Goal: Information Seeking & Learning: Learn about a topic

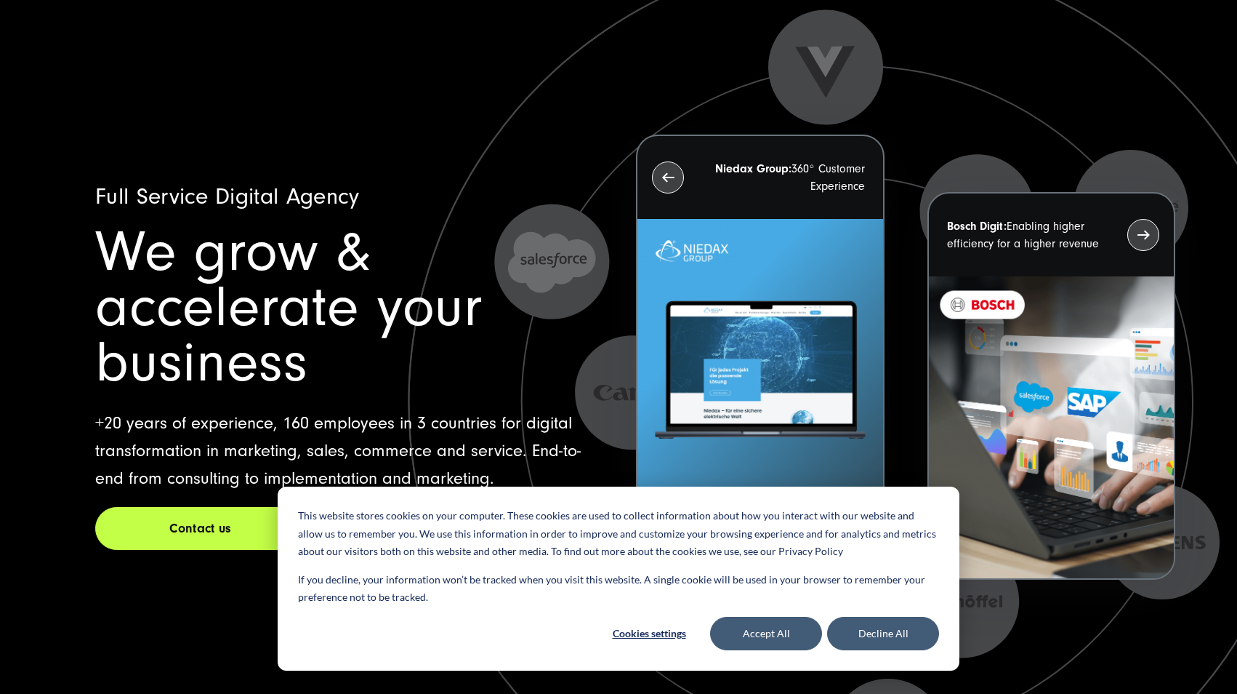
scroll to position [19, 0]
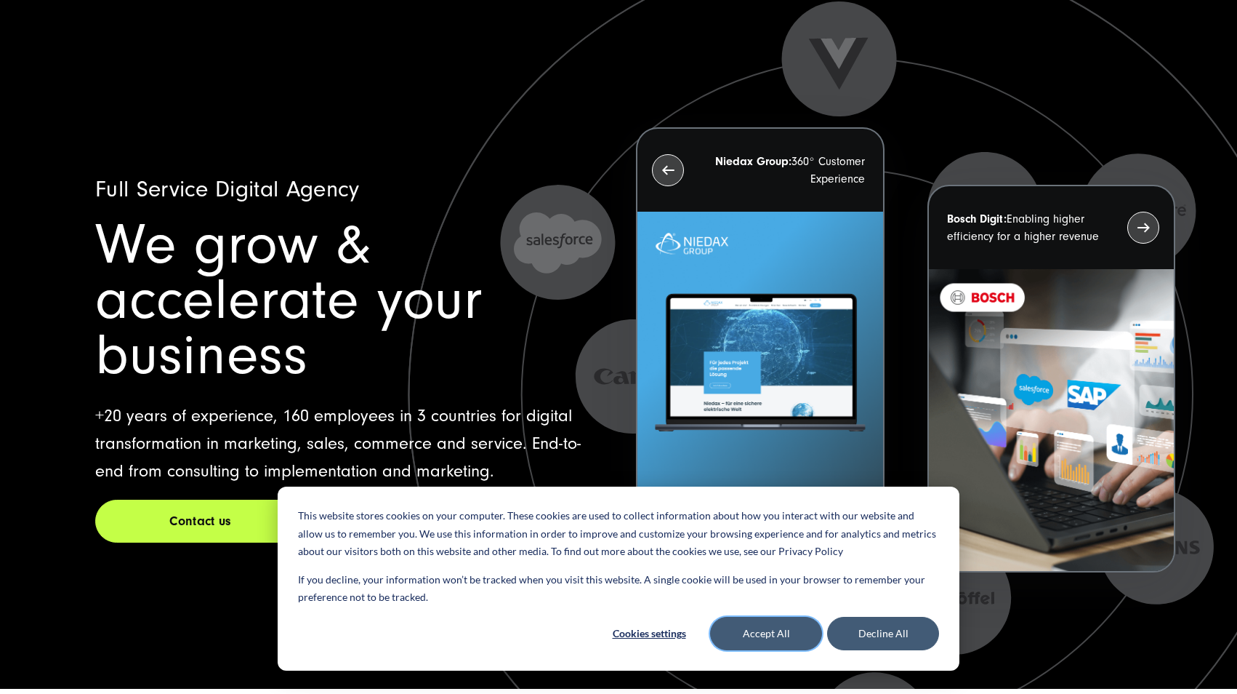
click at [747, 628] on button "Accept All" at bounding box center [766, 632] width 112 height 33
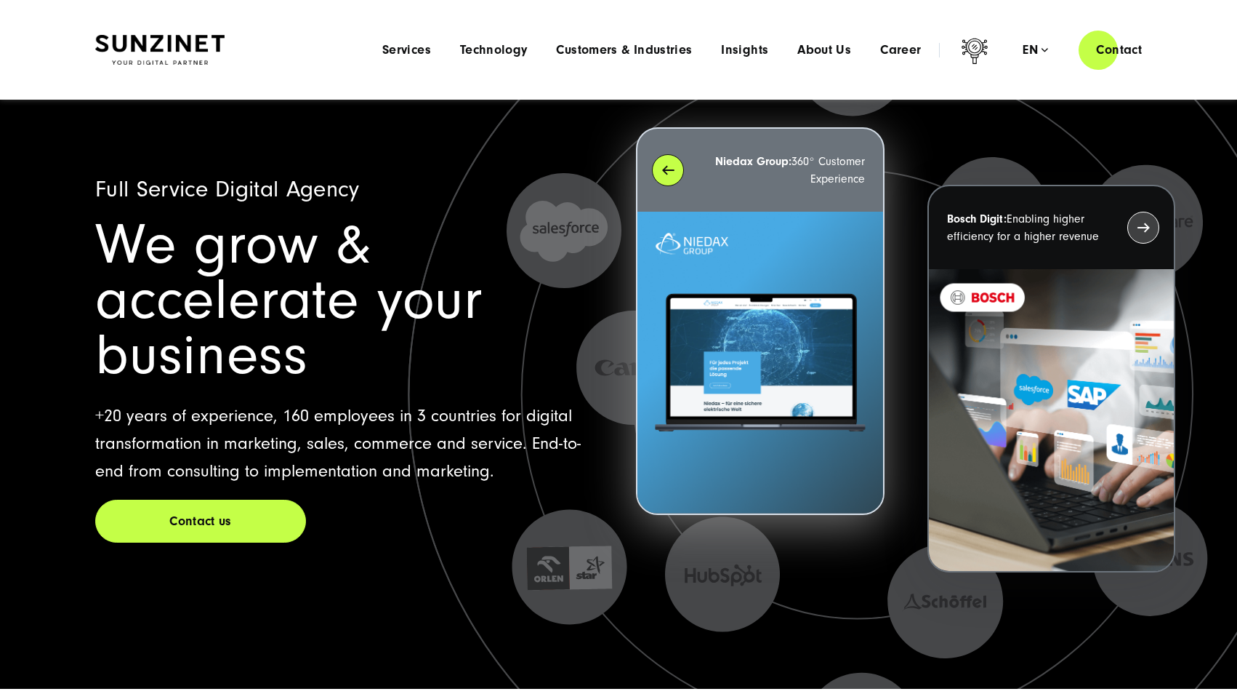
scroll to position [0, 0]
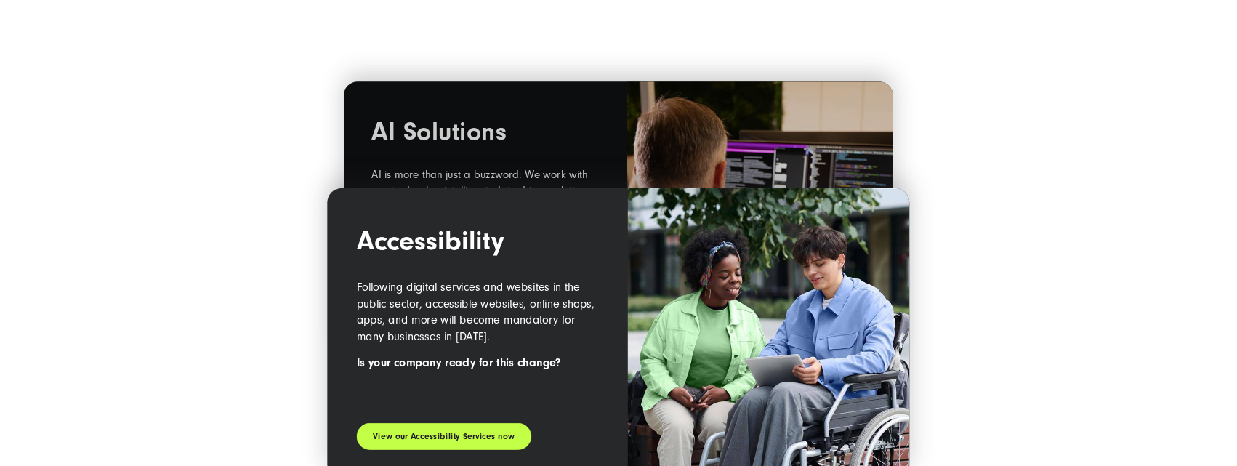
scroll to position [1815, 0]
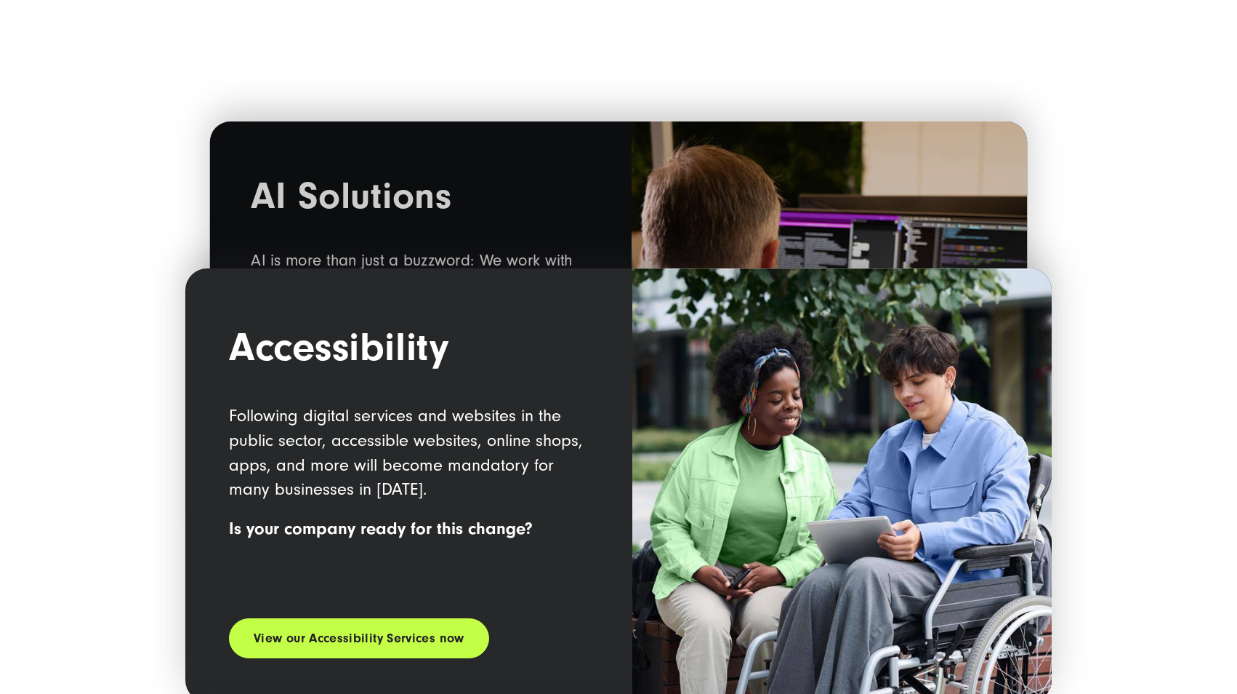
click at [1213, 310] on section "Spotlight AI Solutions AI is more than just a buzzword: We work with you to dev…" at bounding box center [618, 438] width 1237 height 1587
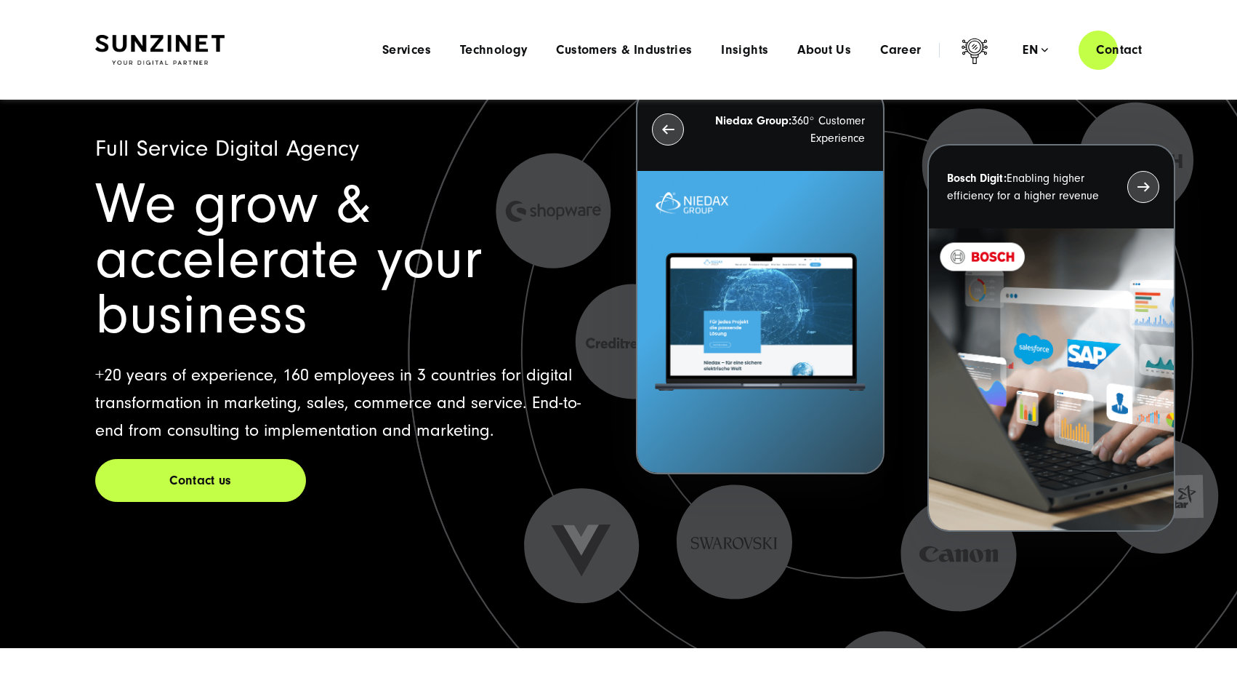
scroll to position [0, 0]
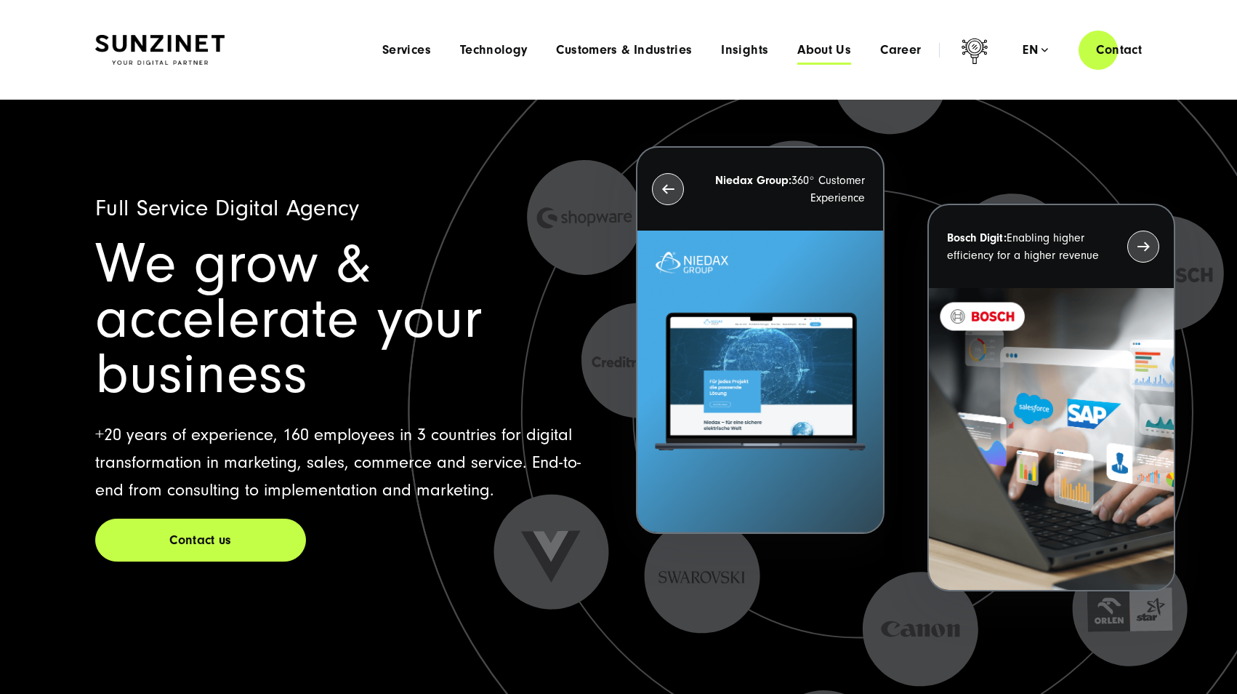
click at [816, 48] on span "About Us" at bounding box center [824, 50] width 54 height 15
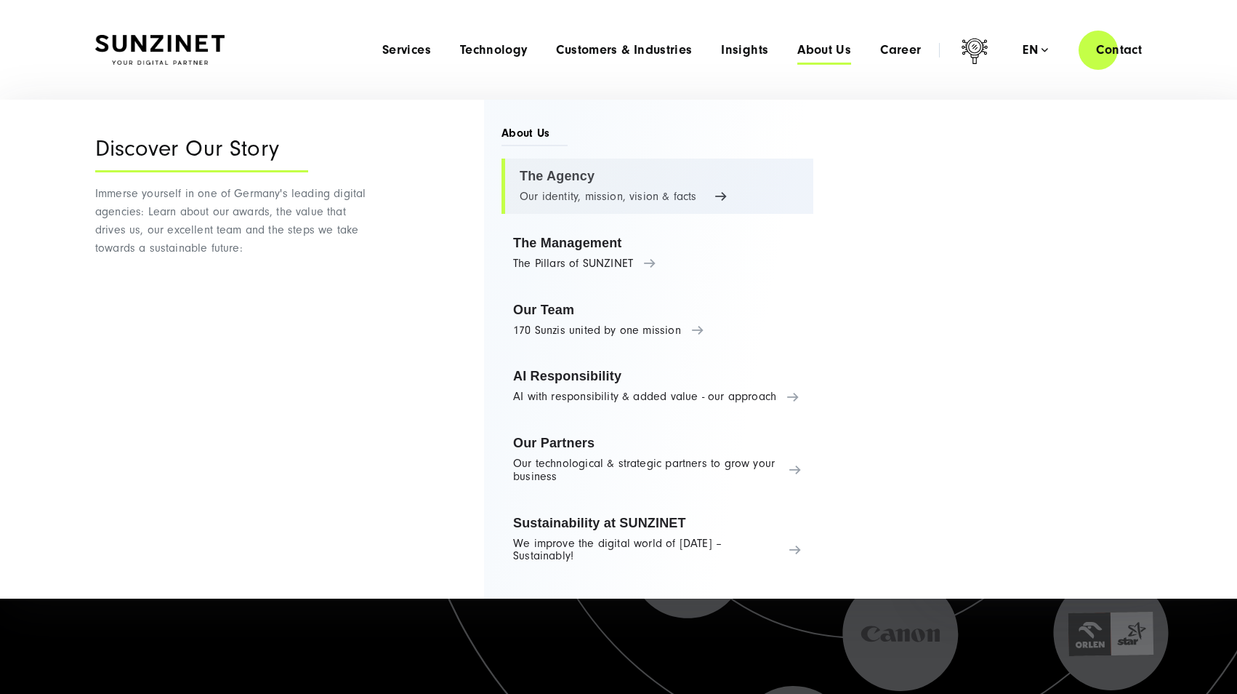
click at [542, 184] on link "The Agency Our identity, mission, vision & facts" at bounding box center [658, 185] width 312 height 55
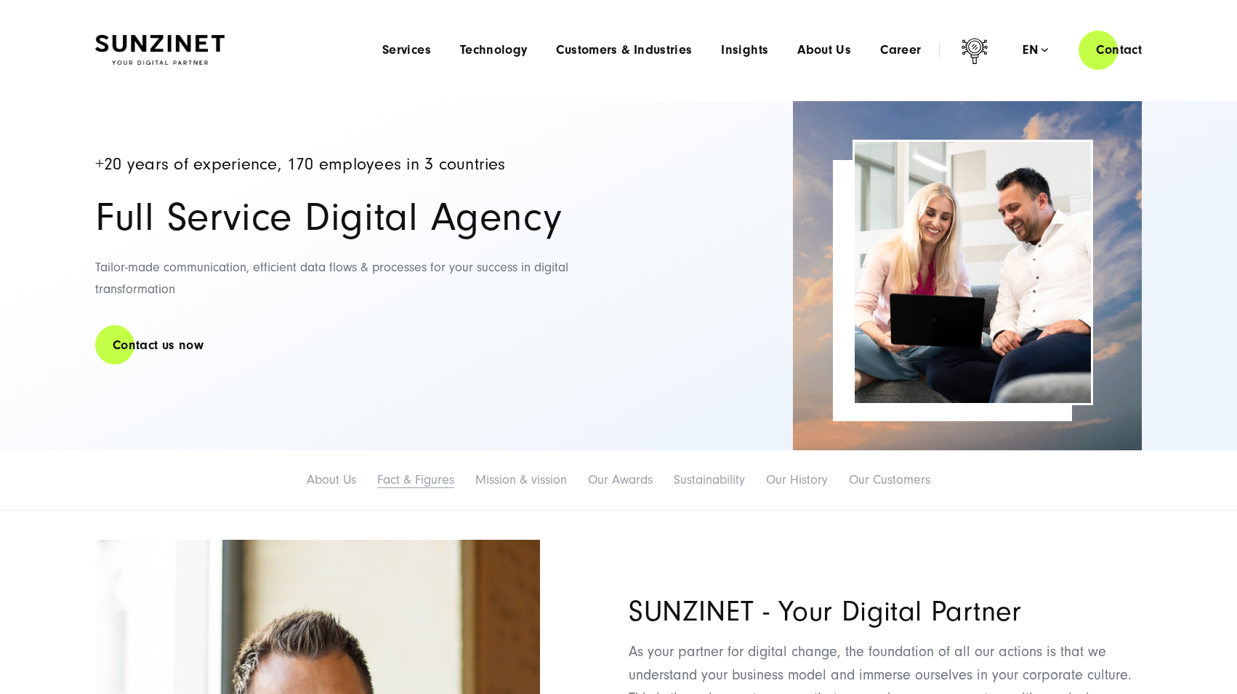
click at [417, 475] on link "Fact & Figures" at bounding box center [415, 479] width 77 height 15
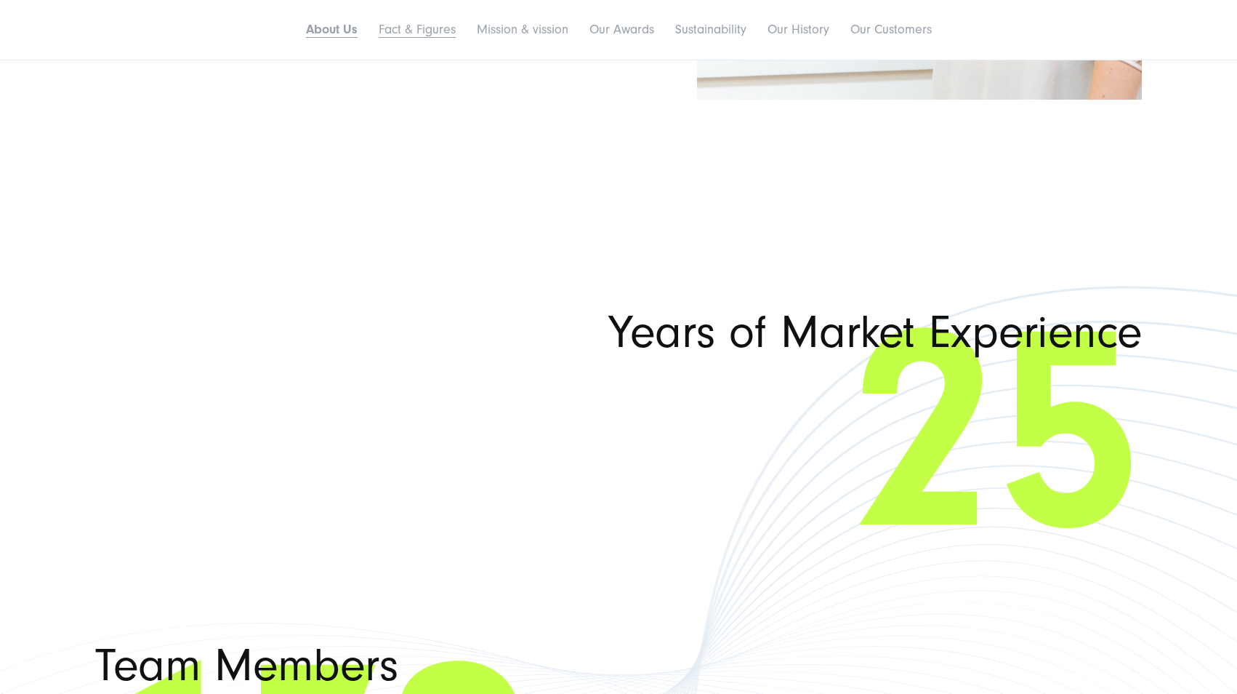
scroll to position [2140, 0]
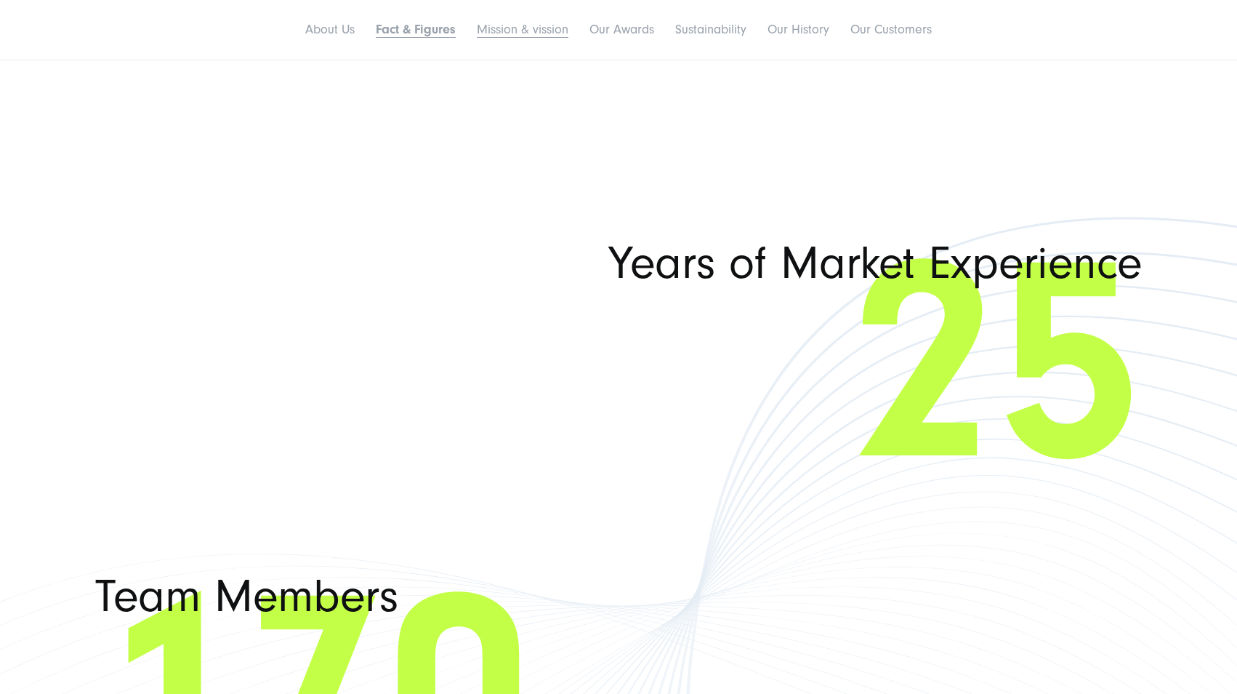
click at [522, 29] on link "Mission & vission" at bounding box center [523, 29] width 92 height 15
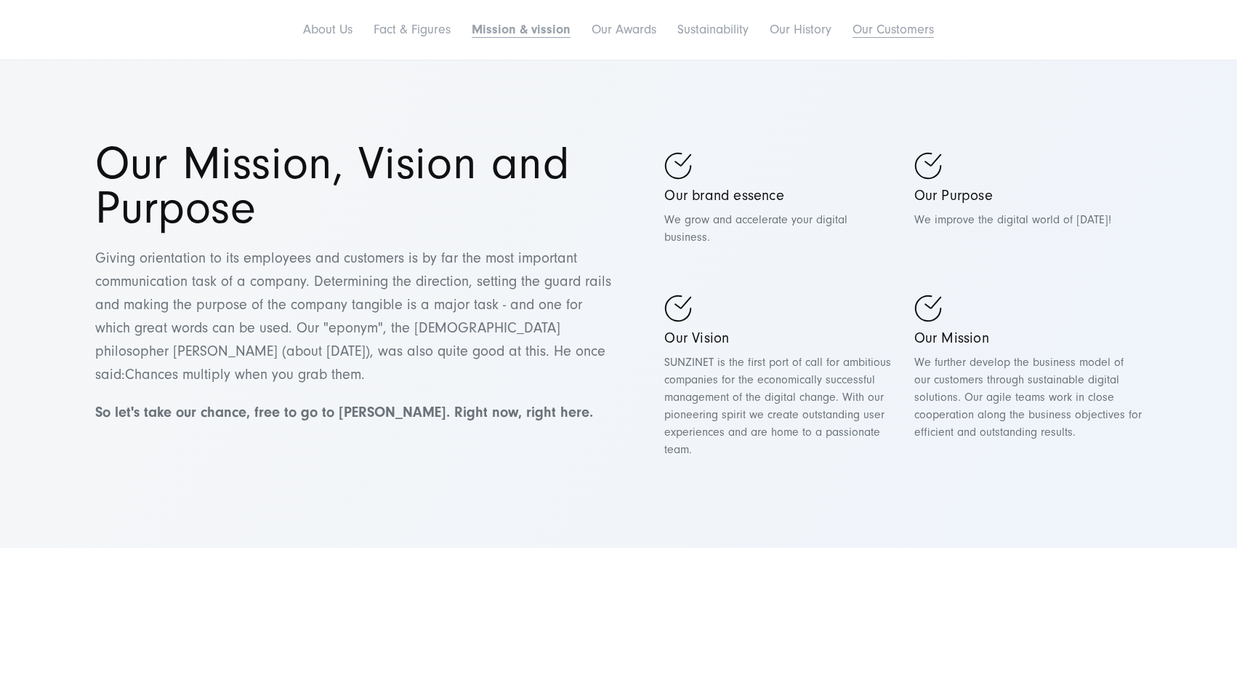
click at [881, 33] on link "Our Customers" at bounding box center [893, 29] width 81 height 15
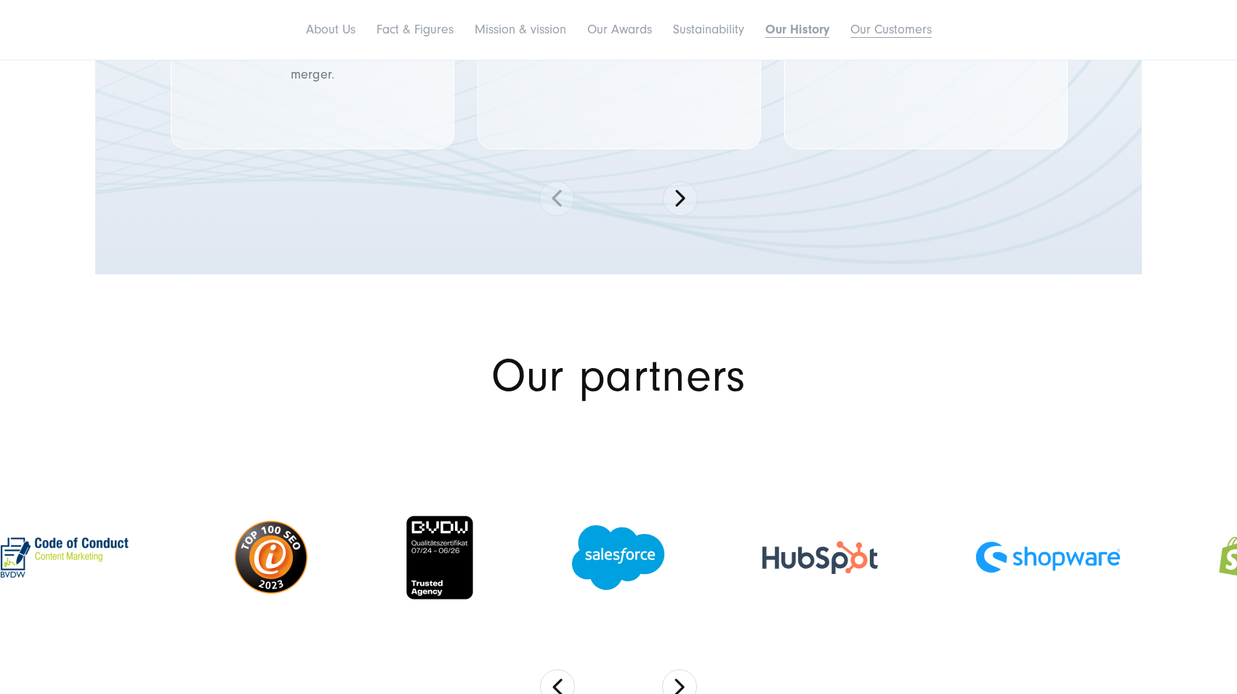
scroll to position [7088, 0]
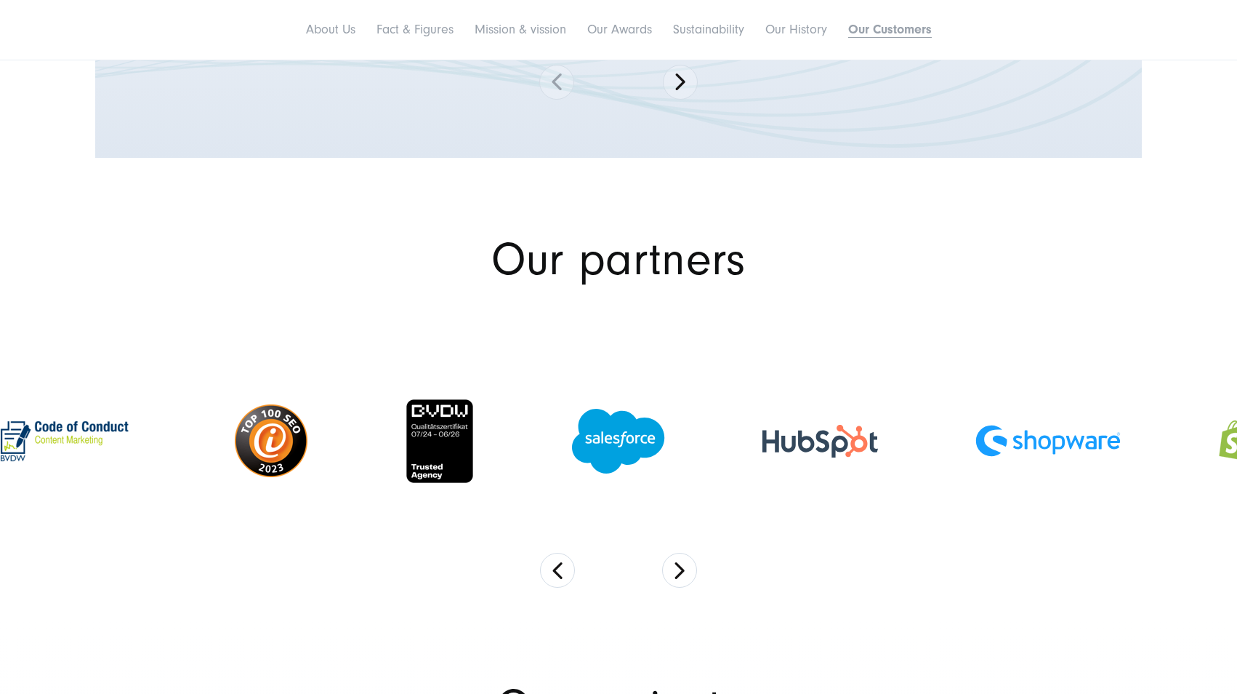
click at [310, 20] on li "About Us" at bounding box center [330, 30] width 67 height 31
click at [307, 32] on link "About Us" at bounding box center [330, 29] width 49 height 15
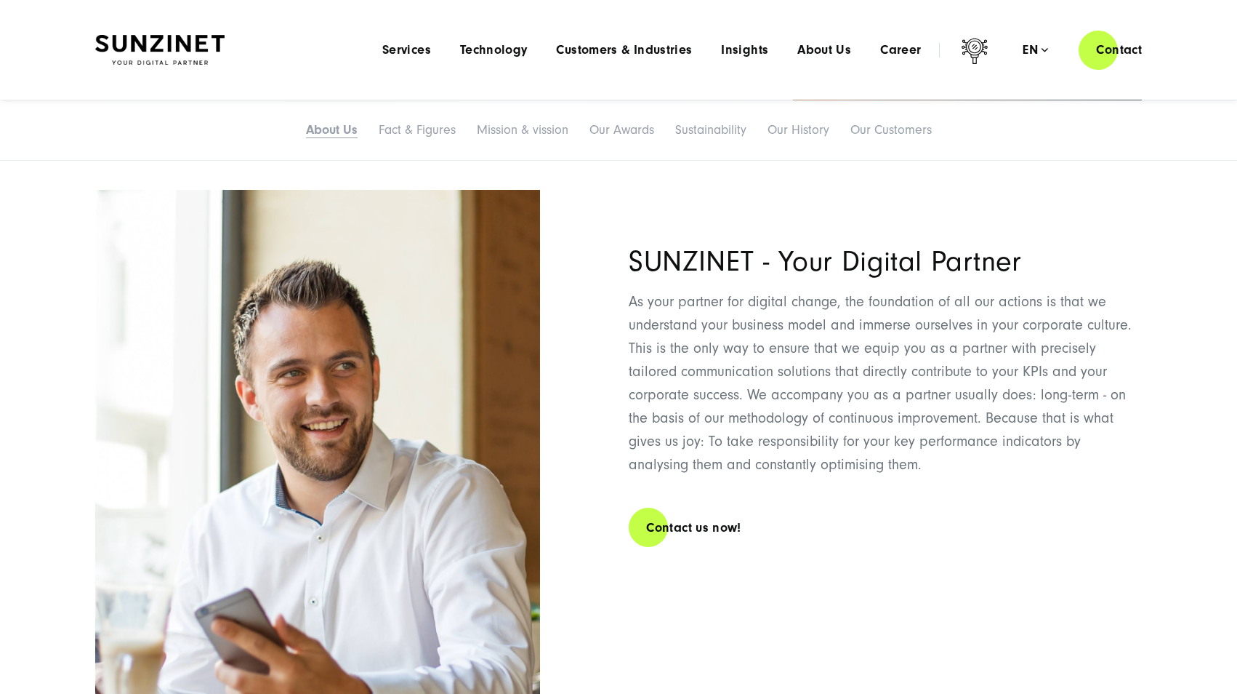
scroll to position [0, 0]
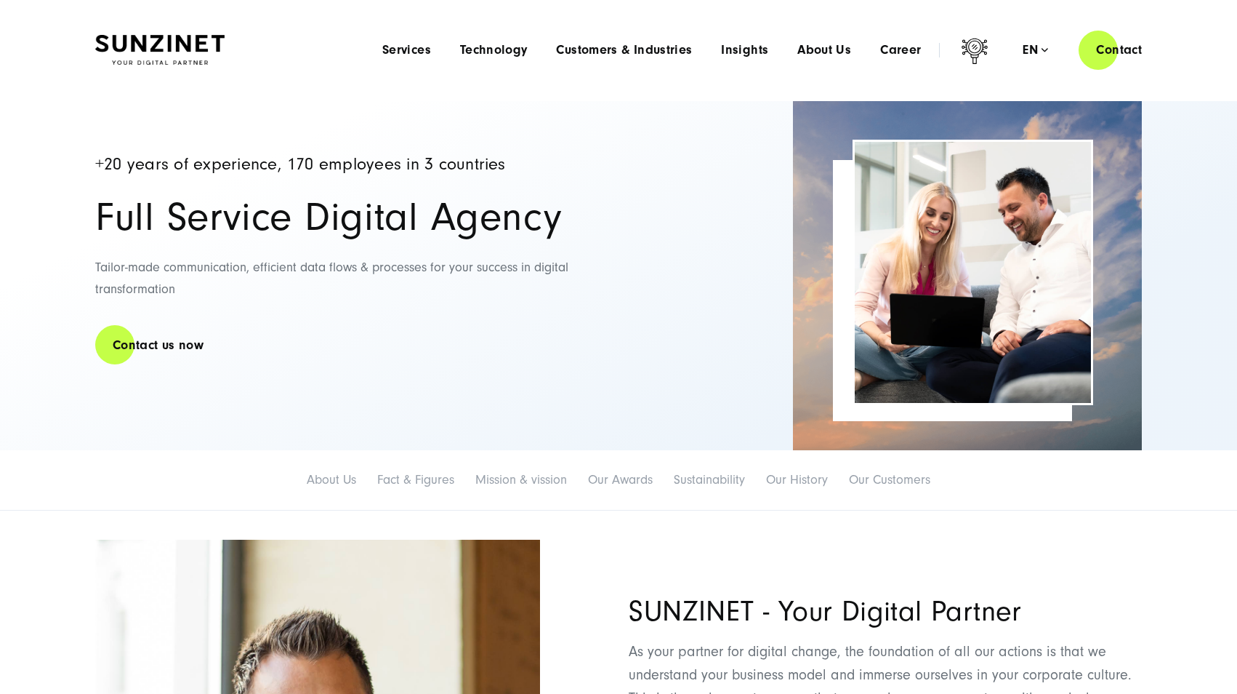
click at [187, 57] on img at bounding box center [159, 50] width 129 height 31
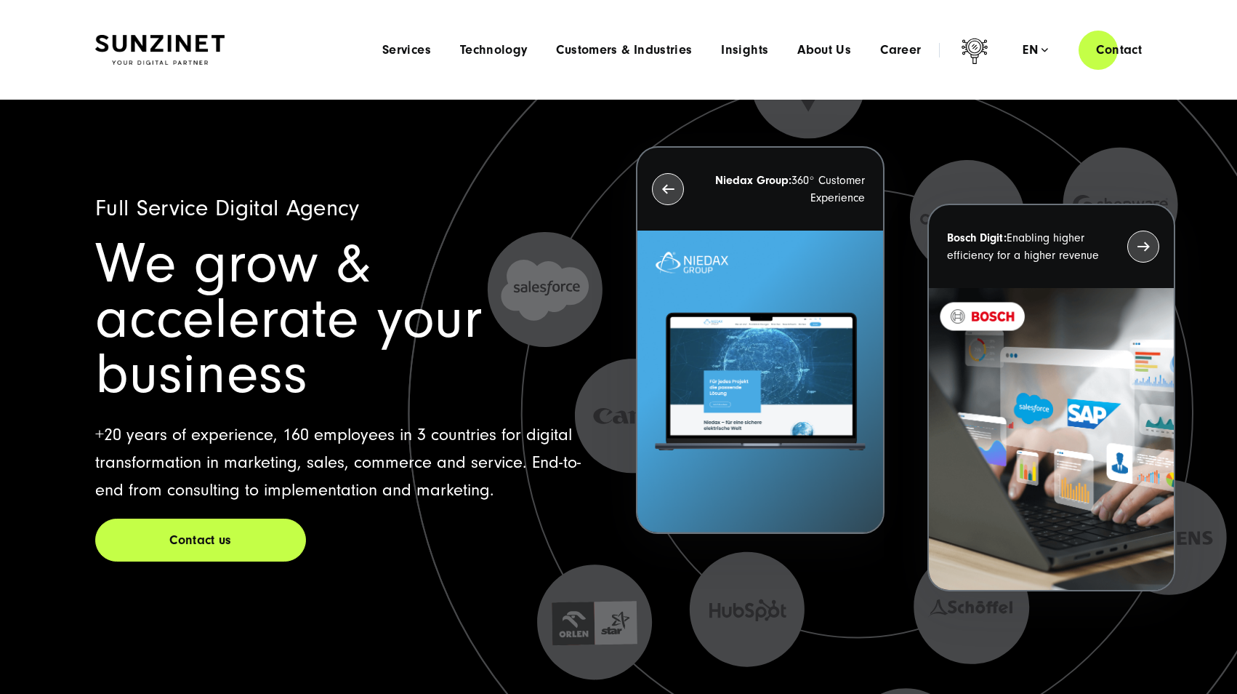
click at [974, 31] on div "Menu Services Menu Full Service Digital Agency We solve complex challenges and …" at bounding box center [764, 49] width 792 height 41
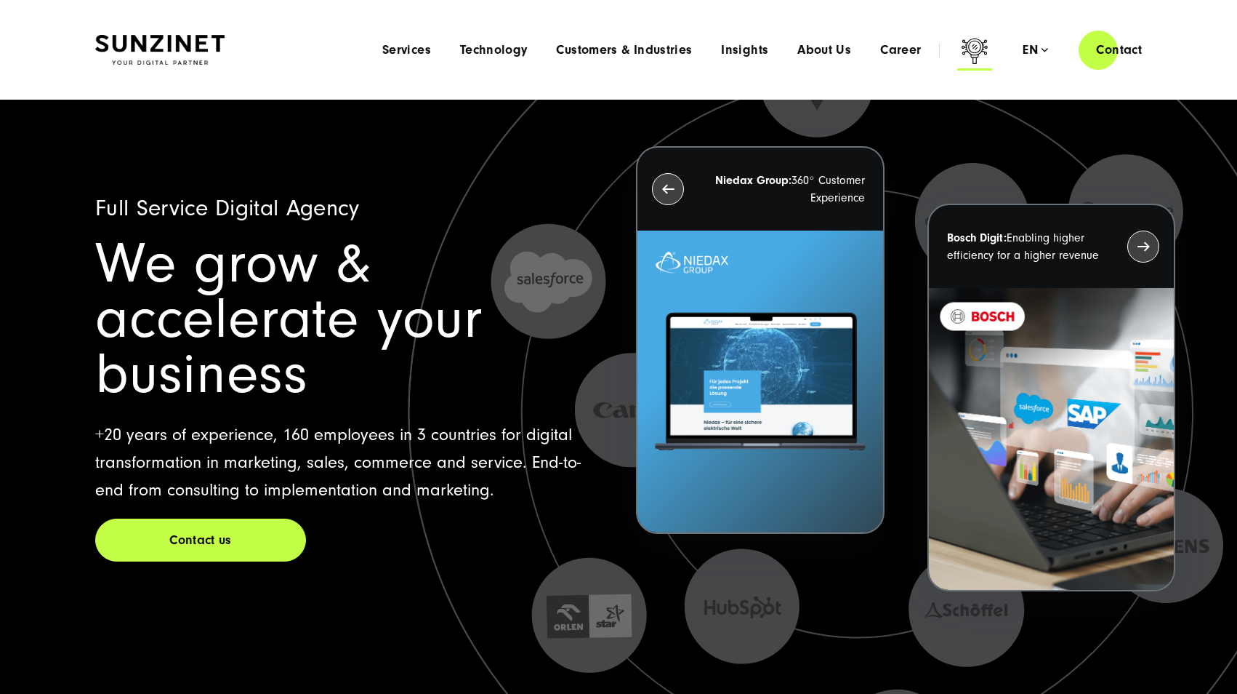
click at [974, 36] on icon at bounding box center [974, 53] width 35 height 35
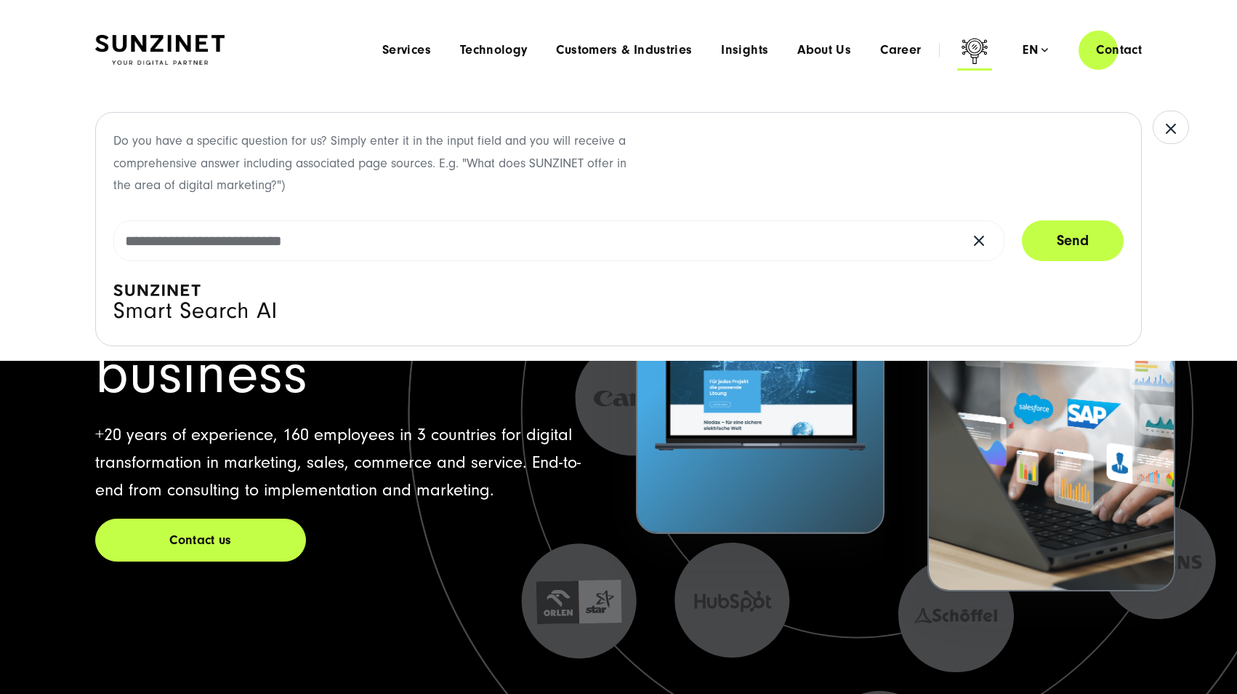
click at [974, 36] on icon at bounding box center [974, 53] width 35 height 35
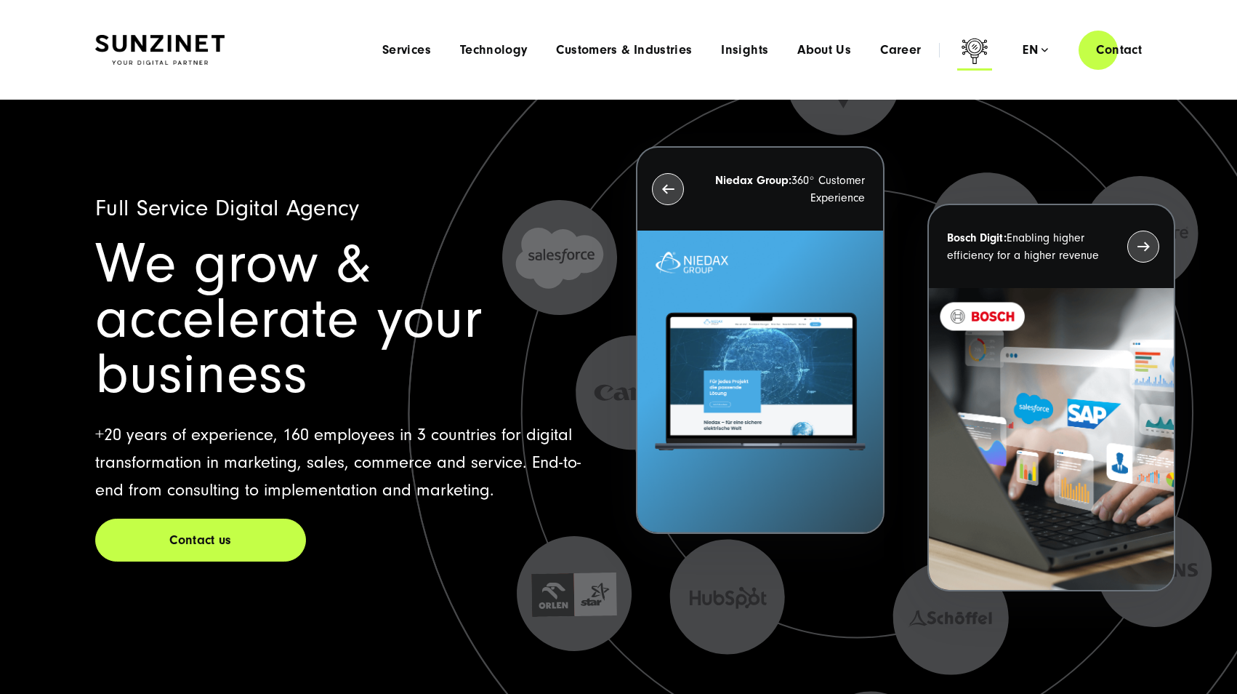
click at [974, 36] on icon at bounding box center [974, 53] width 35 height 35
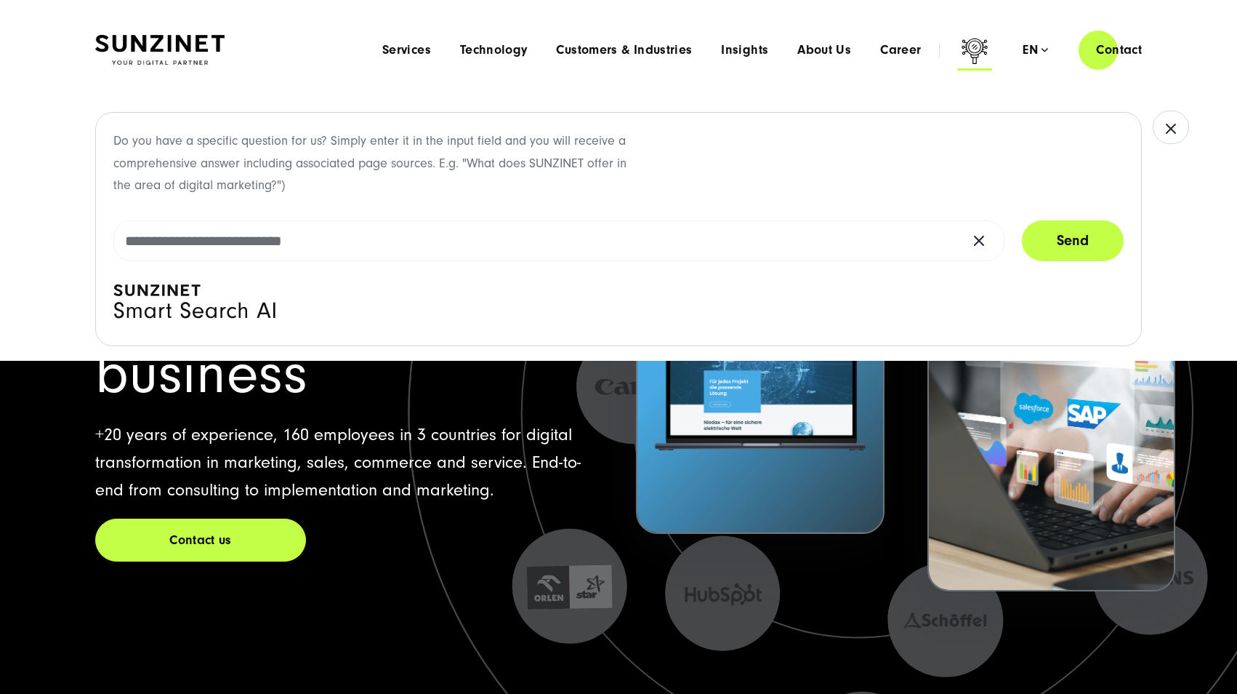
click at [974, 36] on icon at bounding box center [974, 53] width 35 height 35
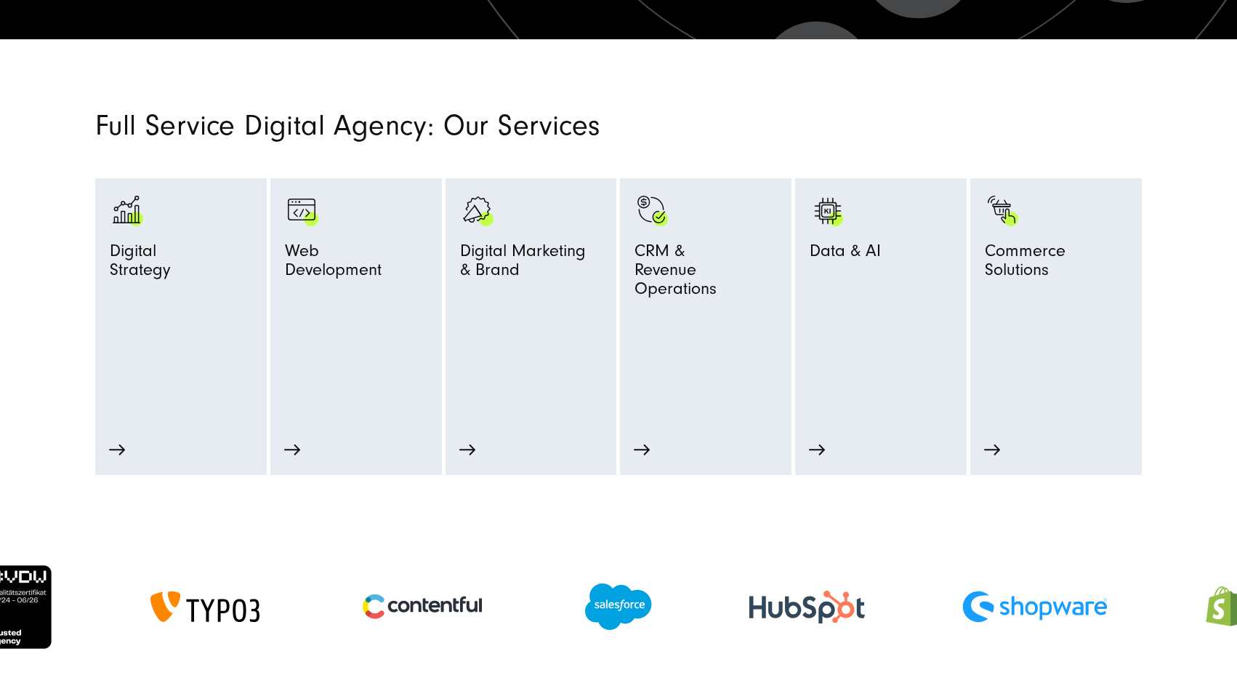
scroll to position [714, 0]
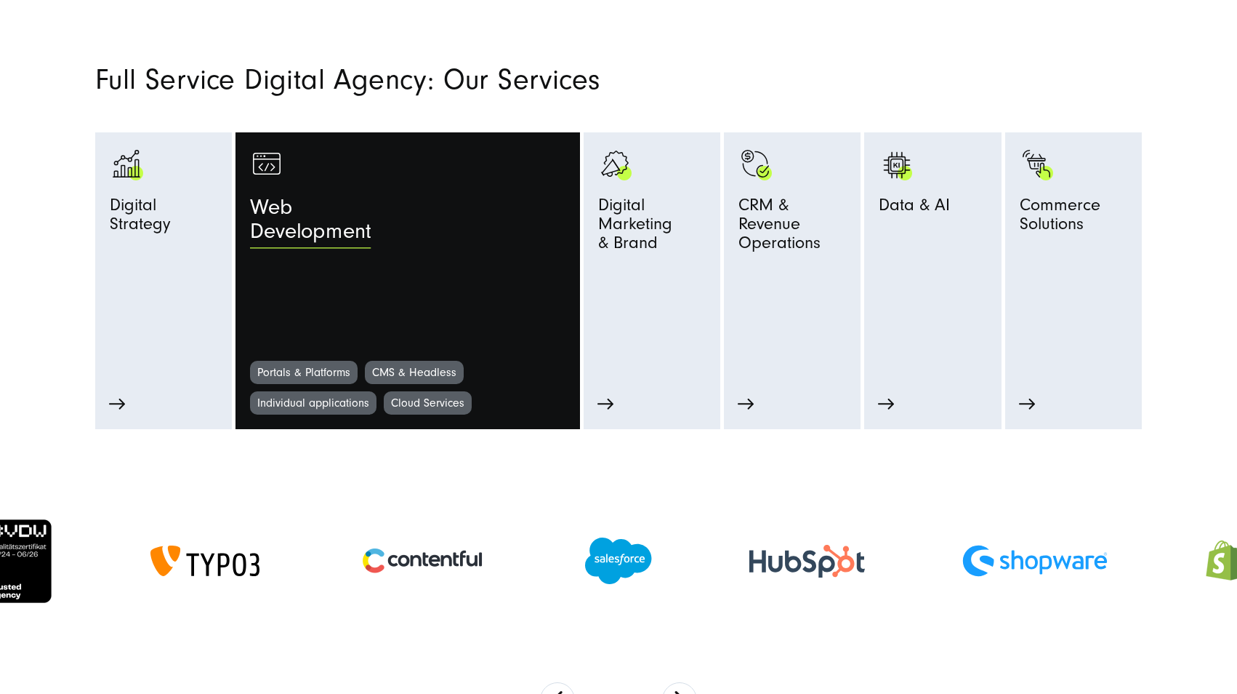
click at [403, 305] on link "Web Development" at bounding box center [407, 254] width 315 height 214
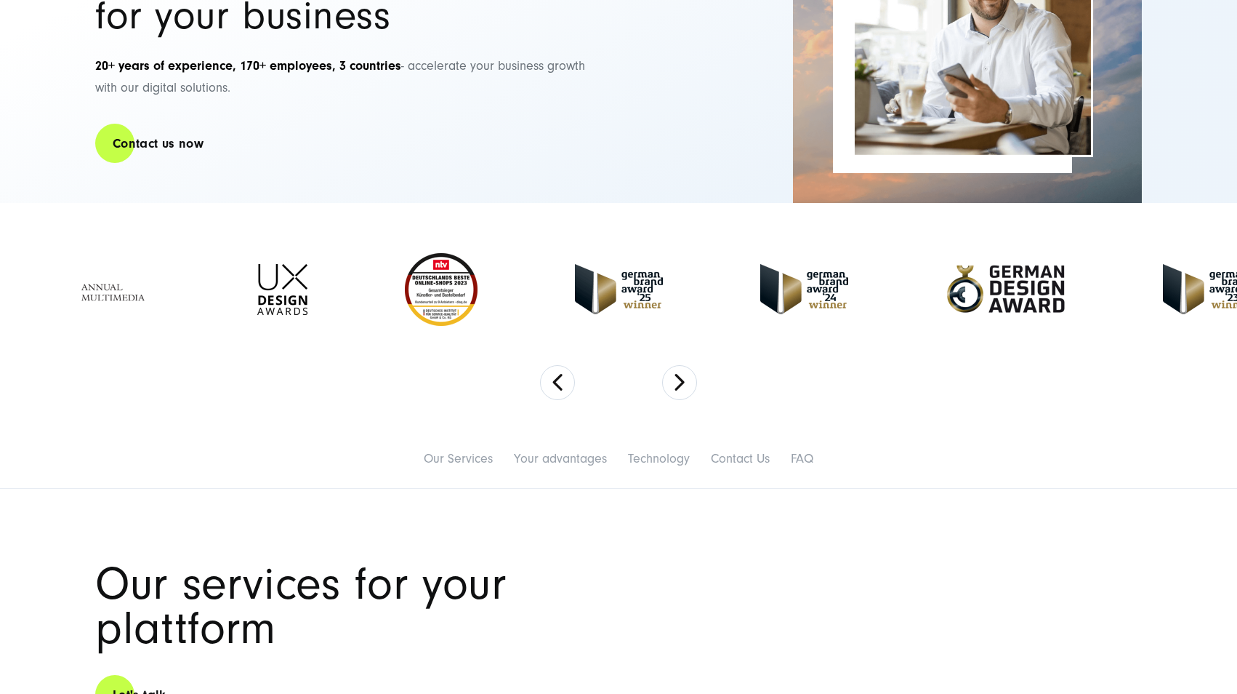
scroll to position [318, 0]
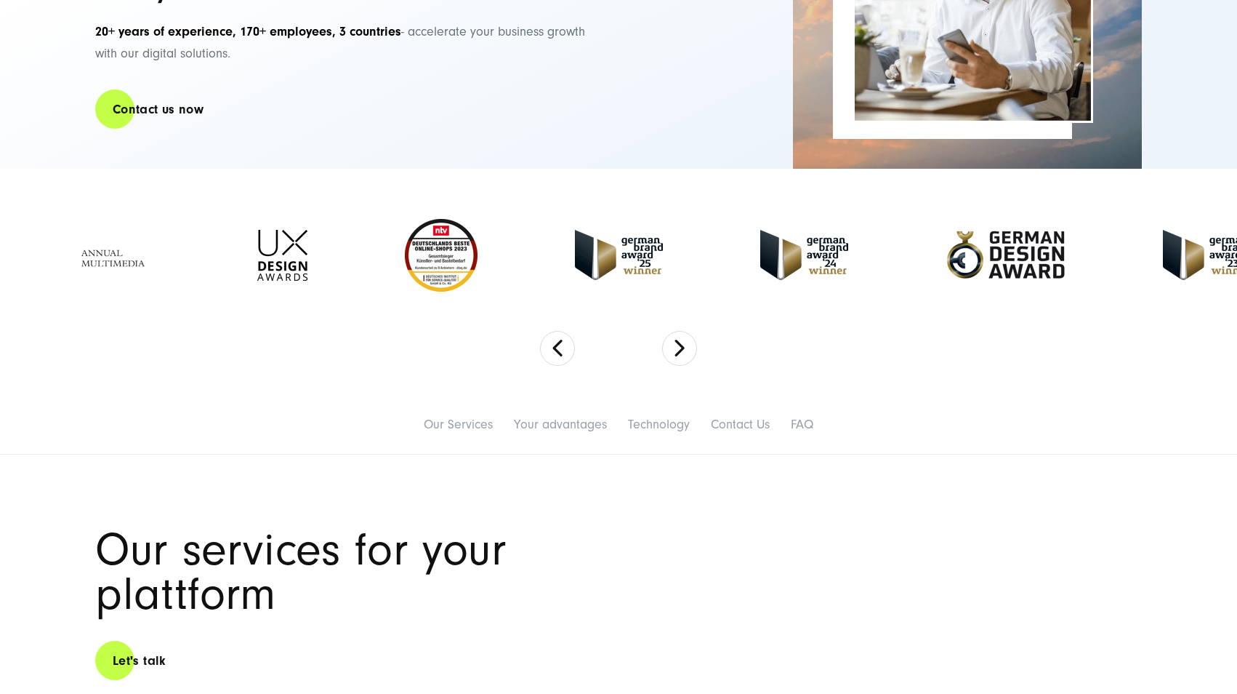
click at [676, 365] on section at bounding box center [618, 282] width 1237 height 226
click at [679, 353] on button "Next" at bounding box center [679, 348] width 35 height 35
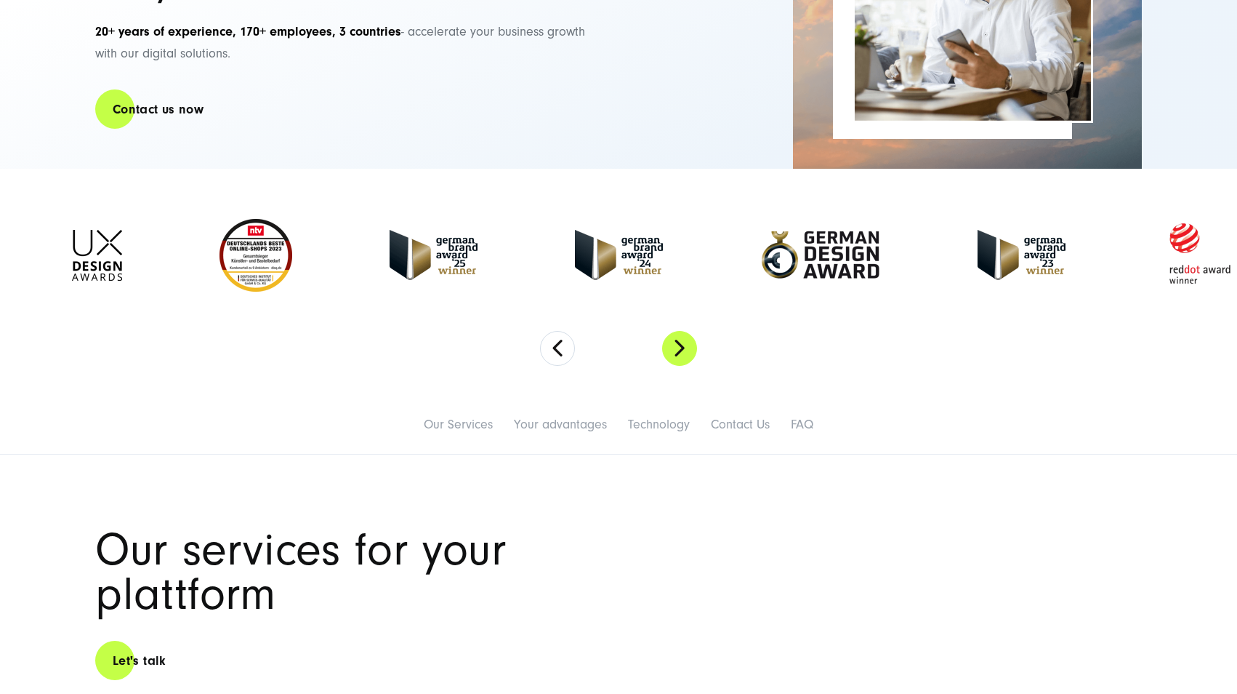
click at [679, 353] on button "Next" at bounding box center [679, 348] width 35 height 35
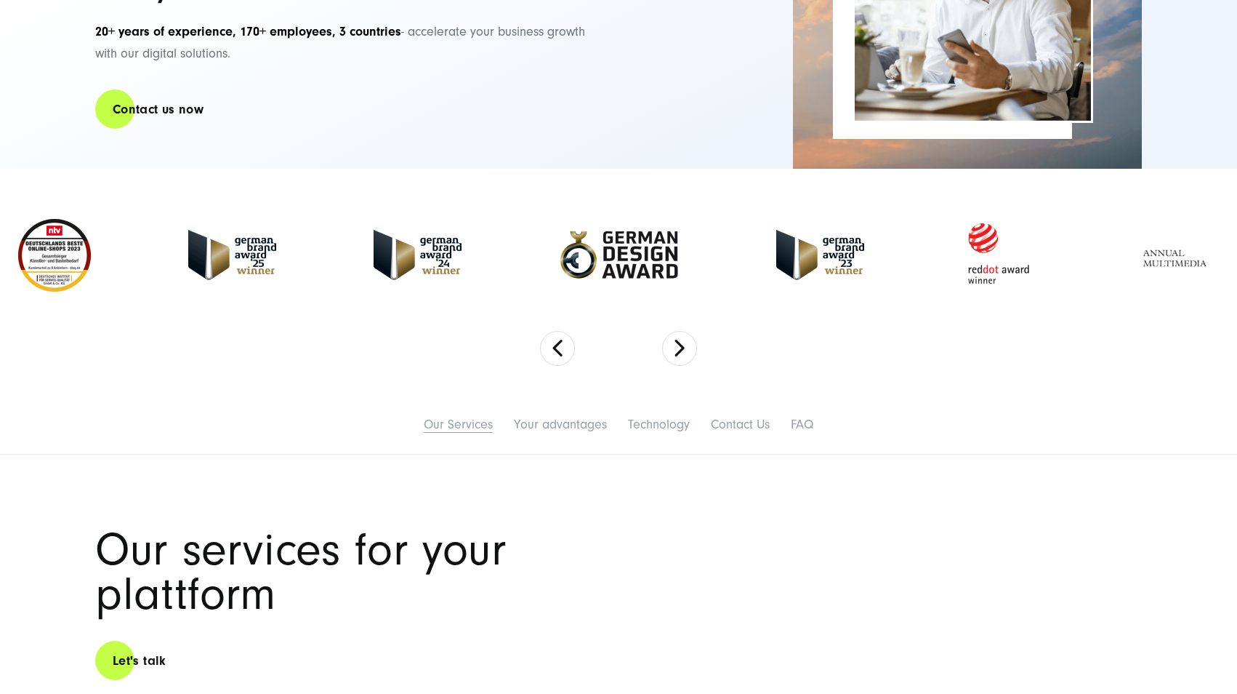
click at [472, 427] on link "Our Services" at bounding box center [458, 424] width 69 height 15
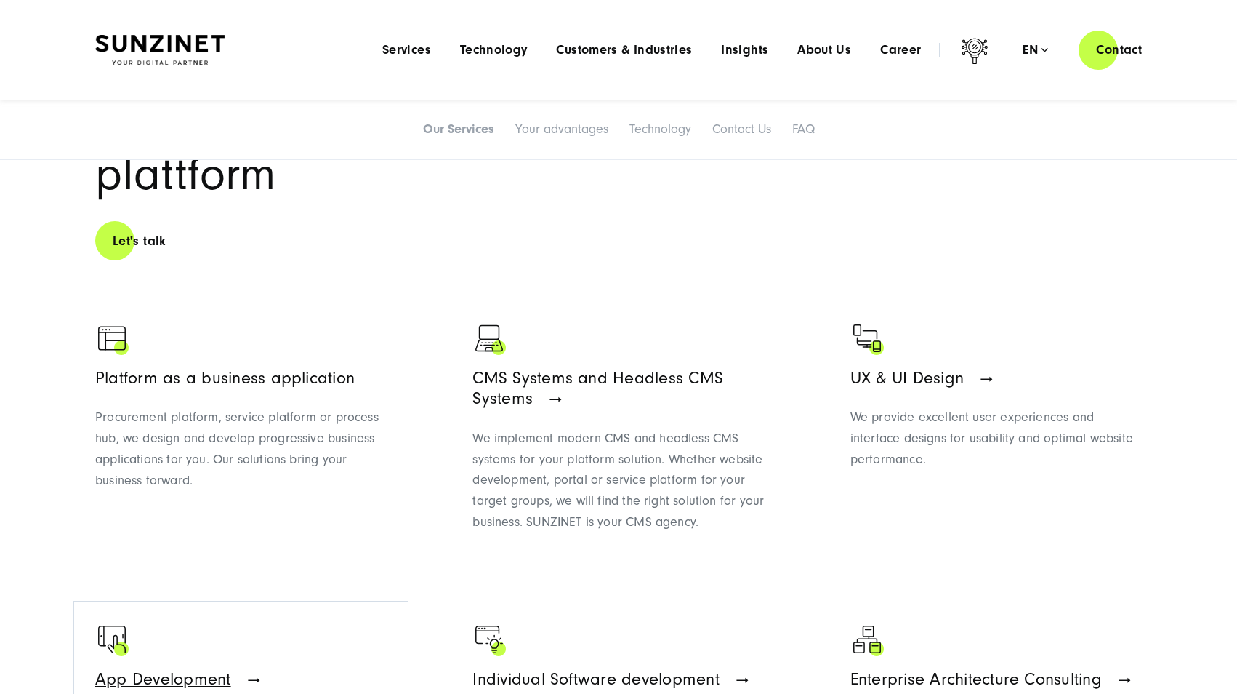
scroll to position [699, 0]
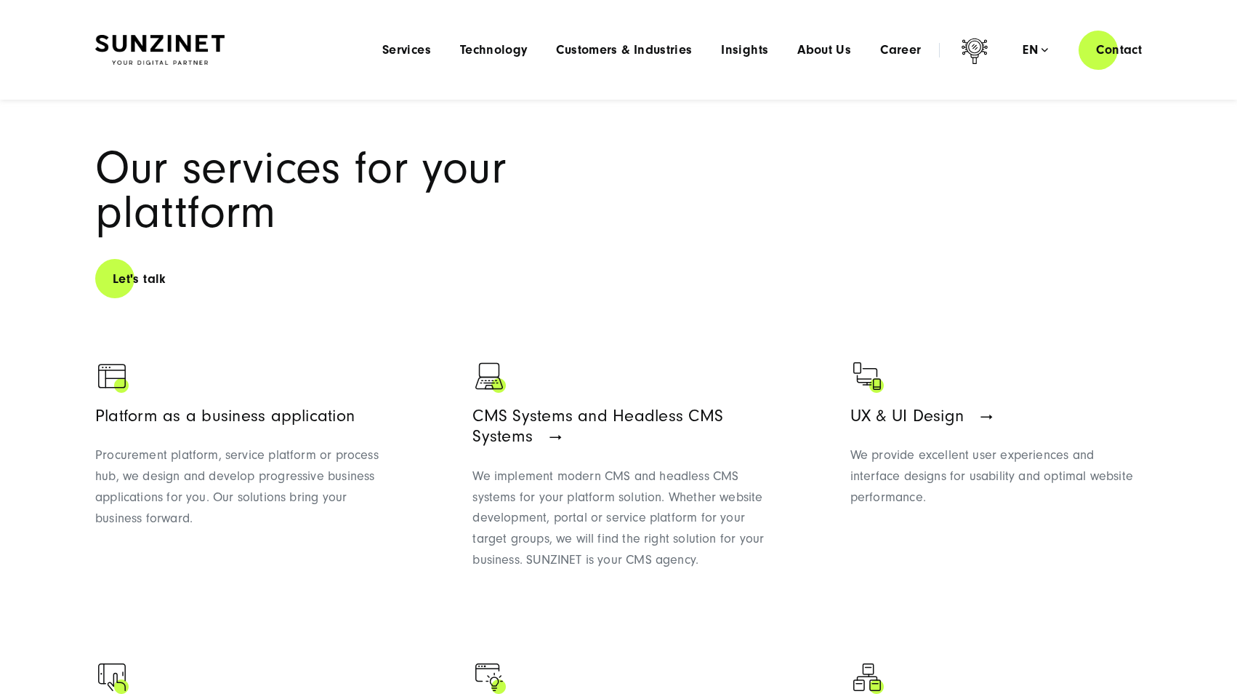
click at [237, 371] on div at bounding box center [241, 377] width 292 height 36
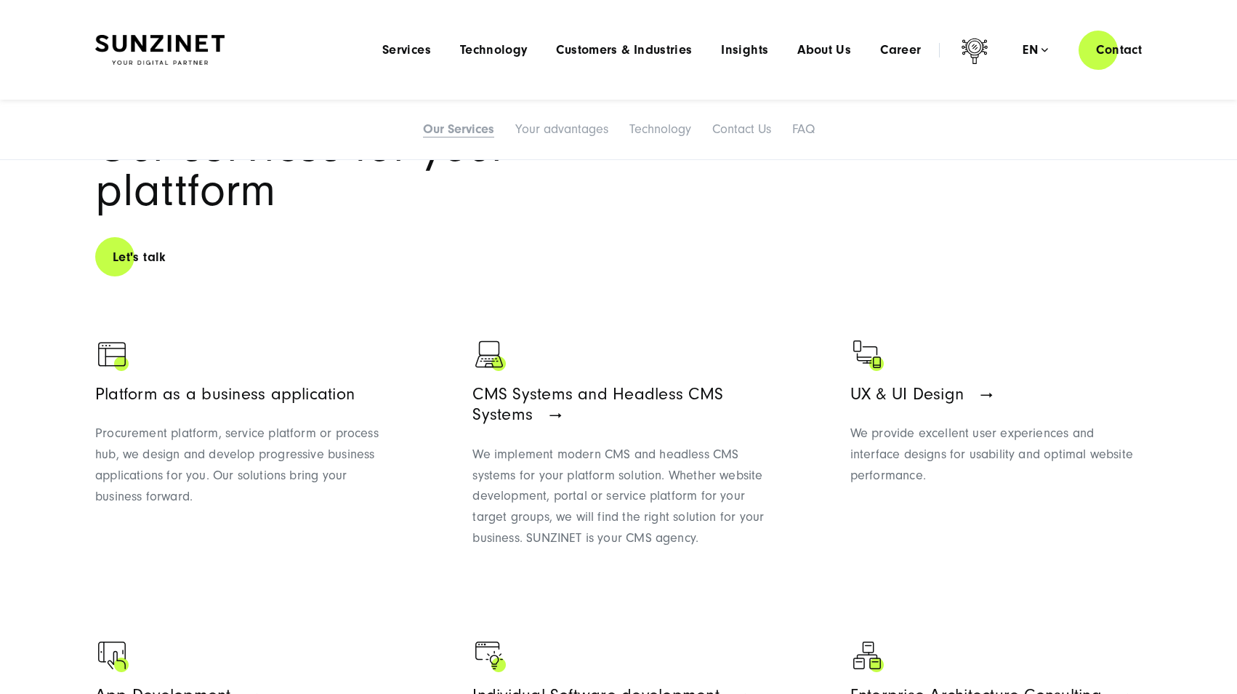
scroll to position [712, 0]
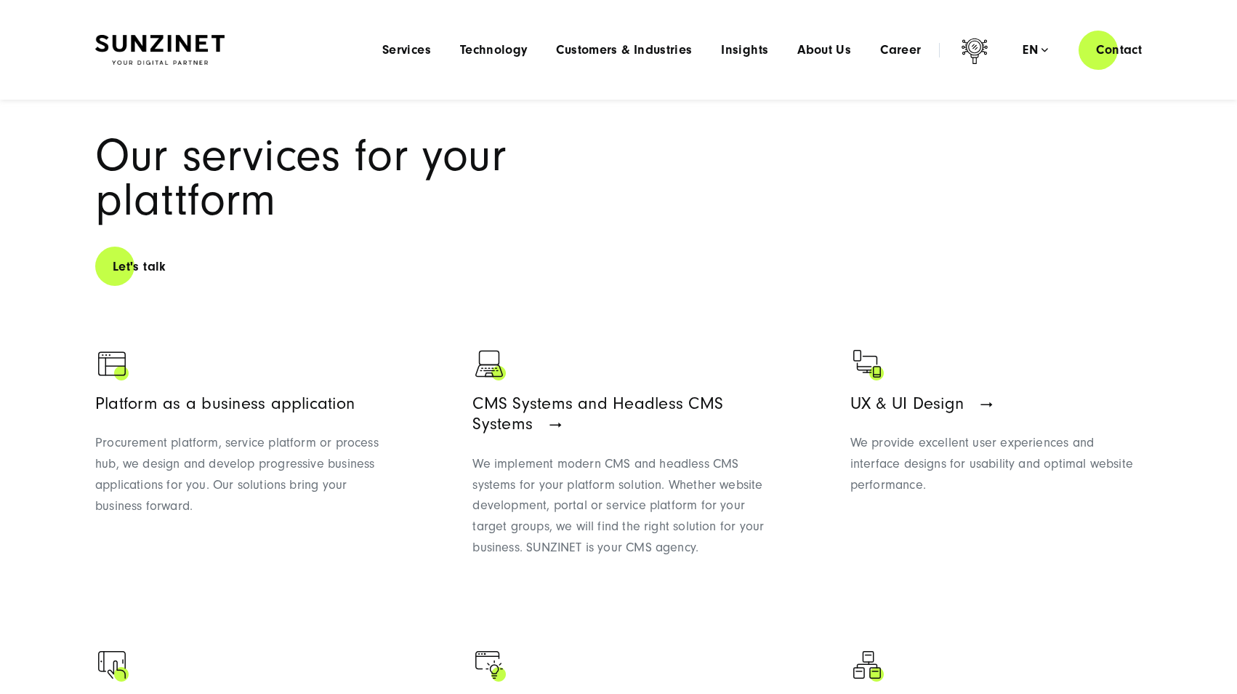
click at [842, 500] on ul "Platform as a business application Procurement platform, service platform or pr…" at bounding box center [618, 581] width 1047 height 485
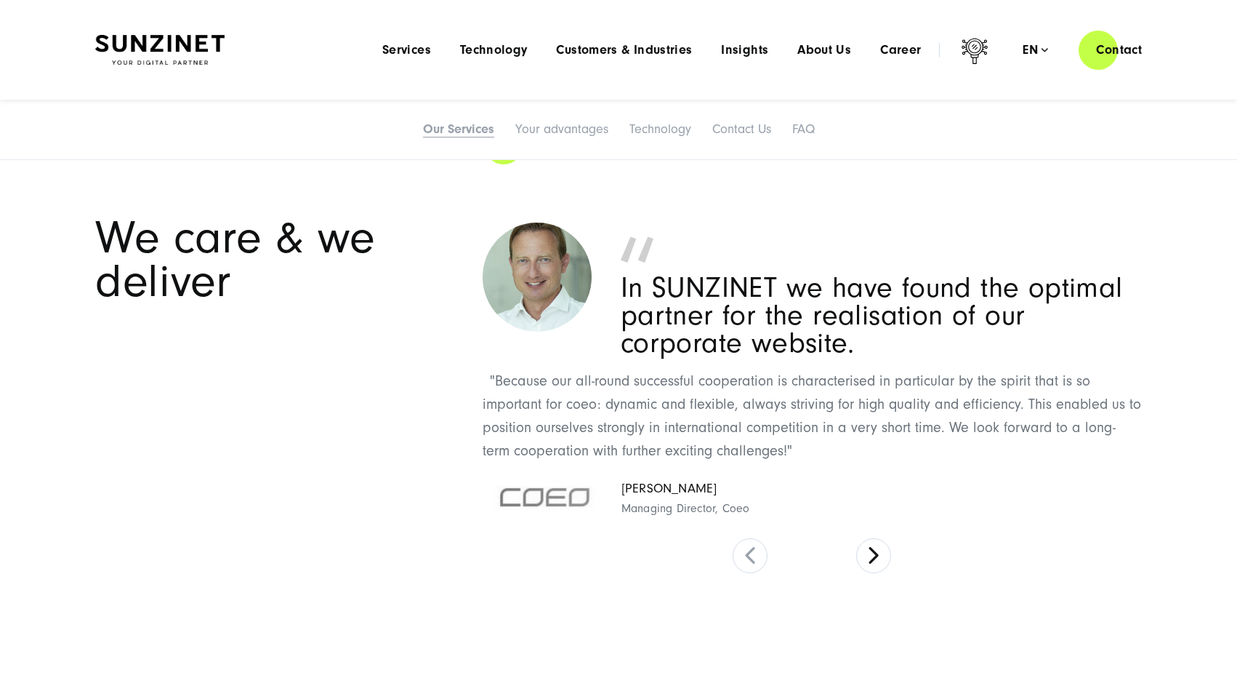
scroll to position [2464, 0]
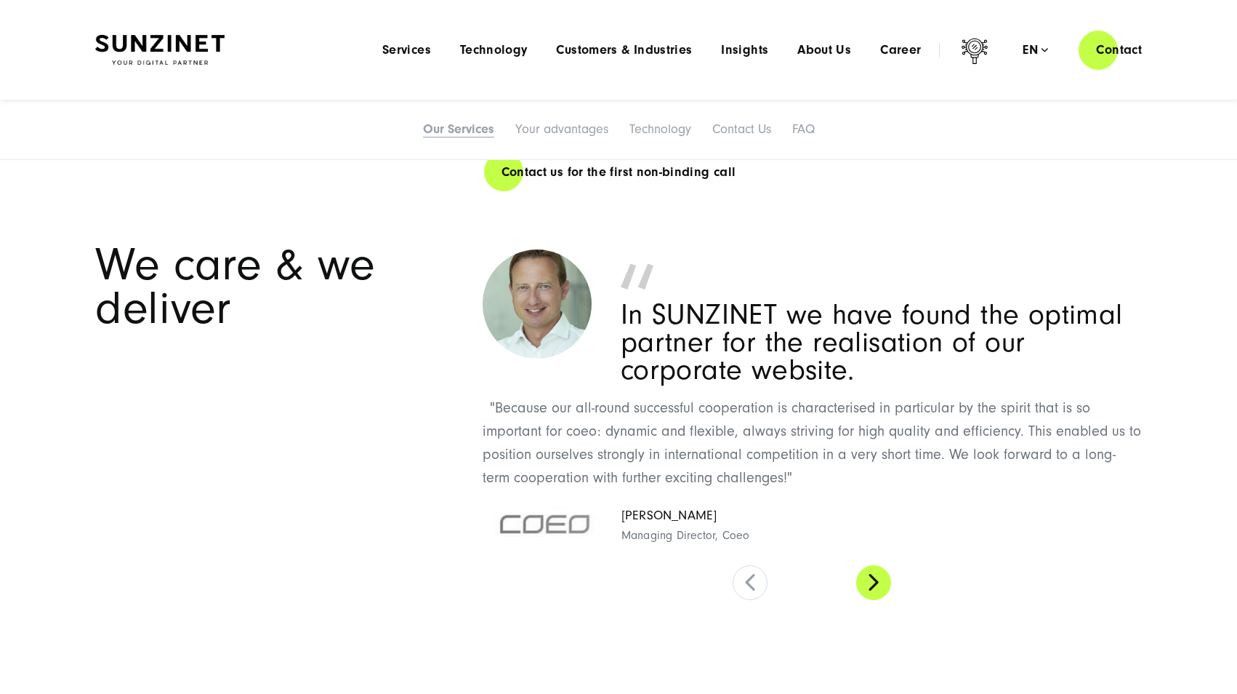
click at [890, 581] on button at bounding box center [873, 582] width 35 height 35
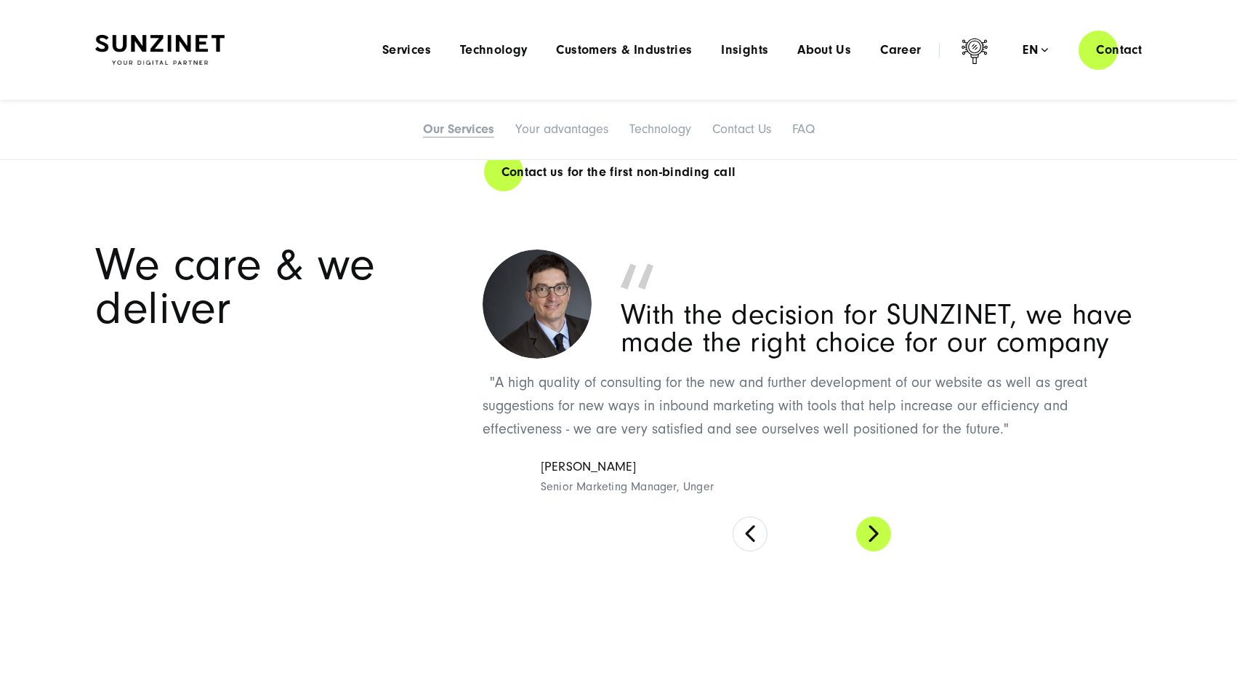
click at [890, 581] on section "We care & we deliver In SUNZINET we have found the optimal partner for the real…" at bounding box center [618, 397] width 1237 height 409
click at [856, 544] on div "In SUNZINET we have found the optimal partner for the realisation of our corpor…" at bounding box center [812, 397] width 659 height 308
click at [869, 534] on button at bounding box center [873, 533] width 35 height 35
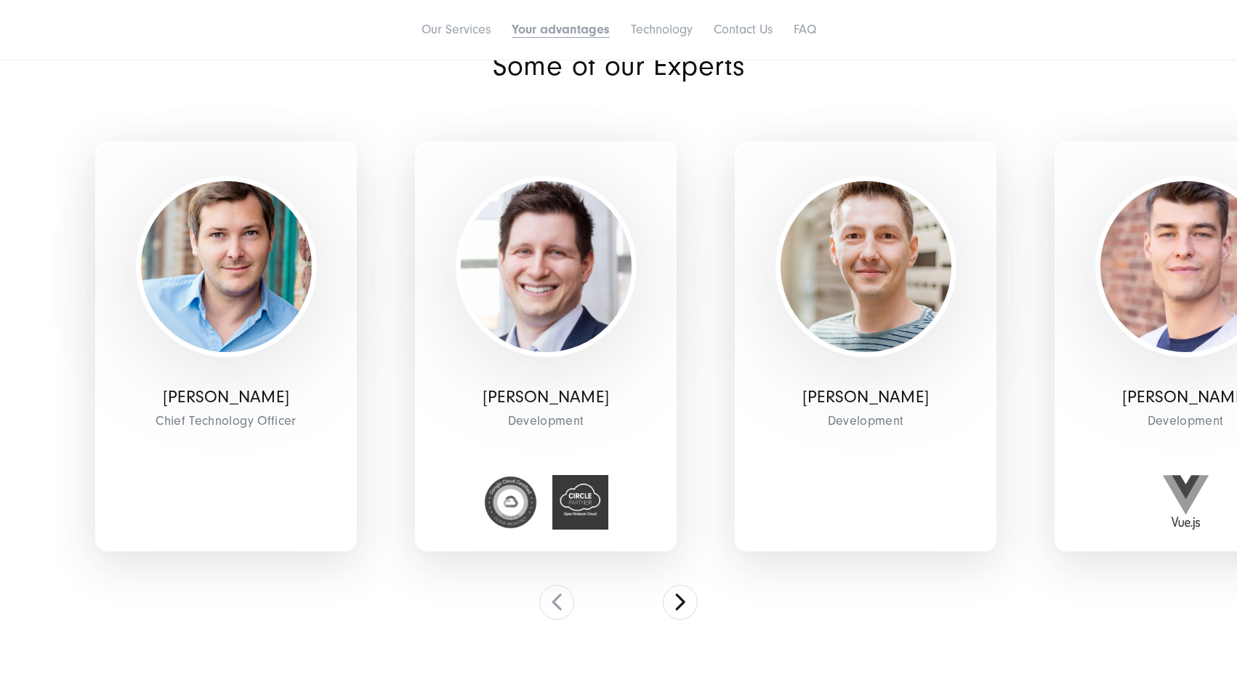
scroll to position [3835, 0]
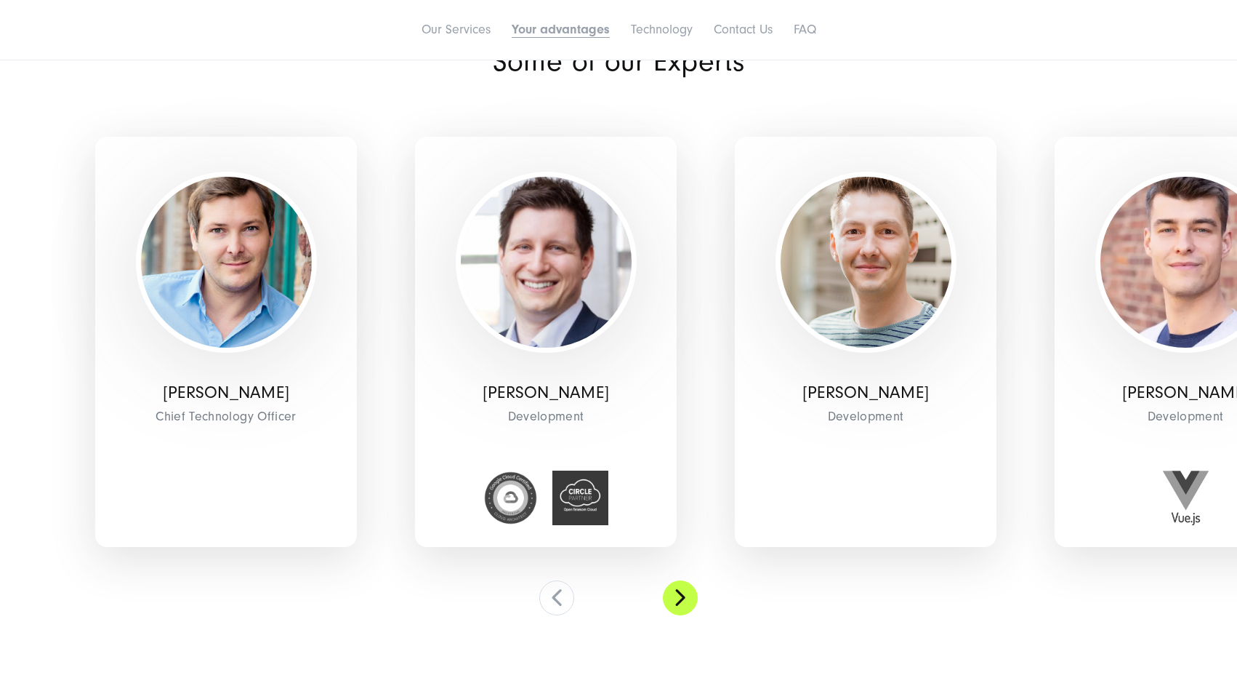
click at [684, 589] on button at bounding box center [680, 597] width 35 height 35
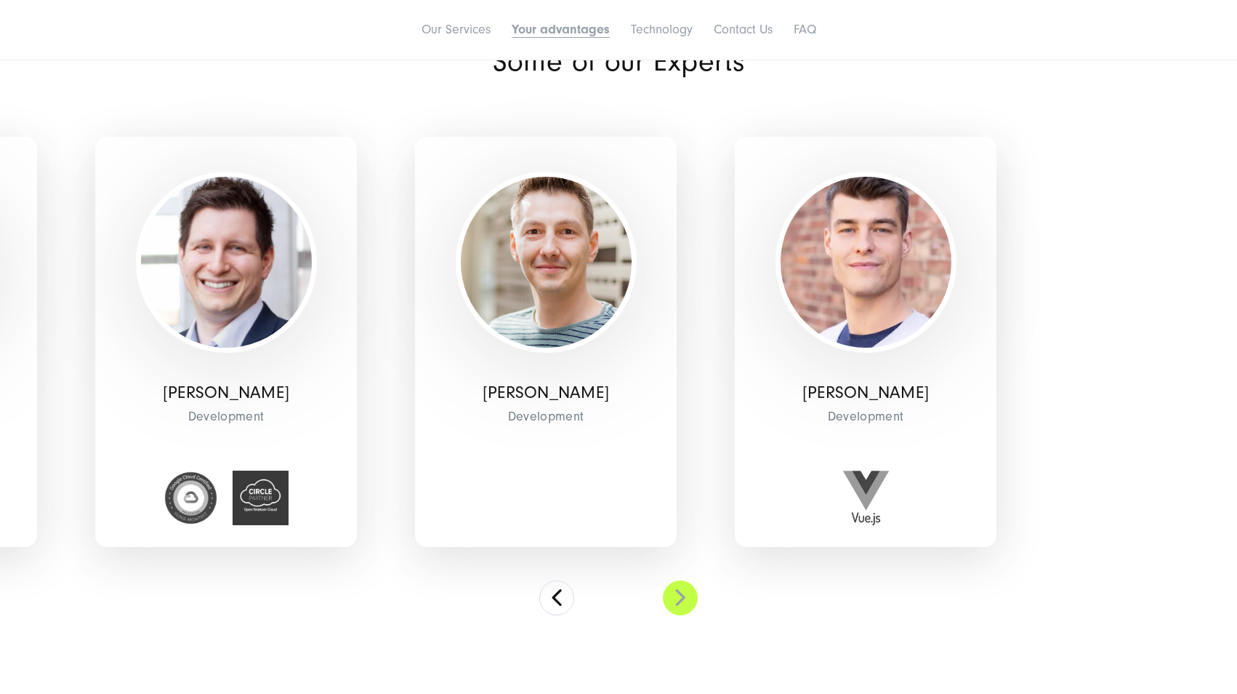
click at [684, 589] on button at bounding box center [680, 597] width 35 height 35
click at [564, 594] on button at bounding box center [556, 597] width 35 height 35
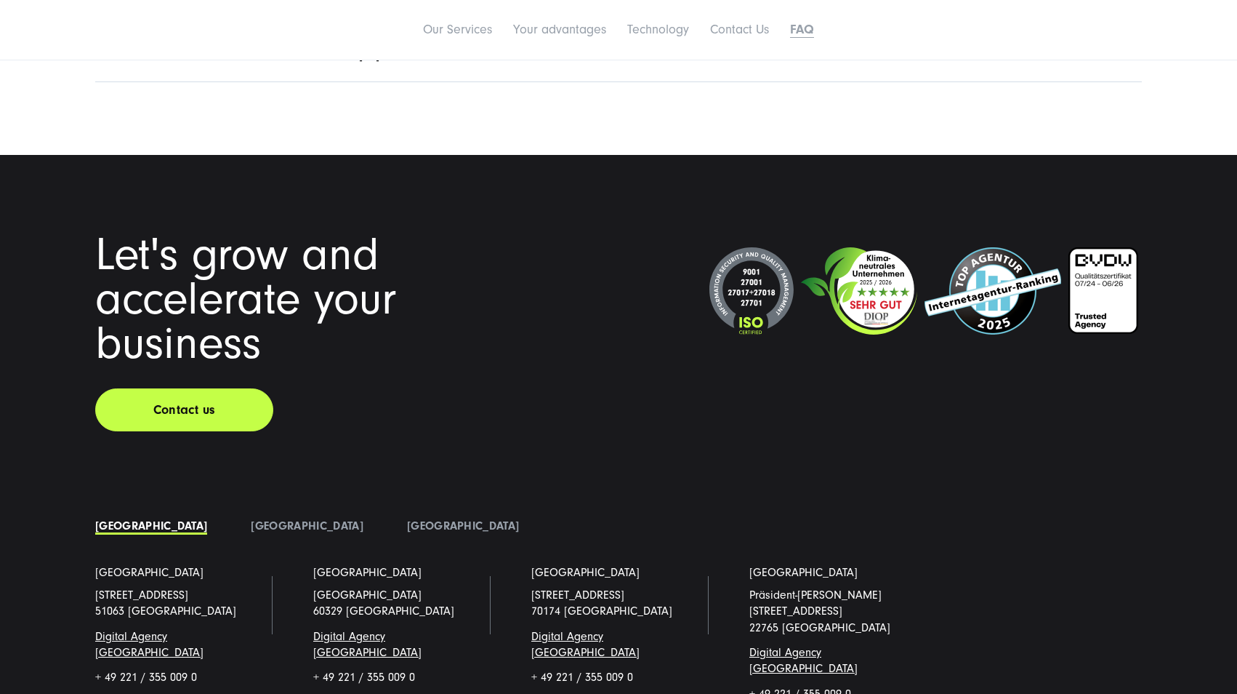
scroll to position [6843, 0]
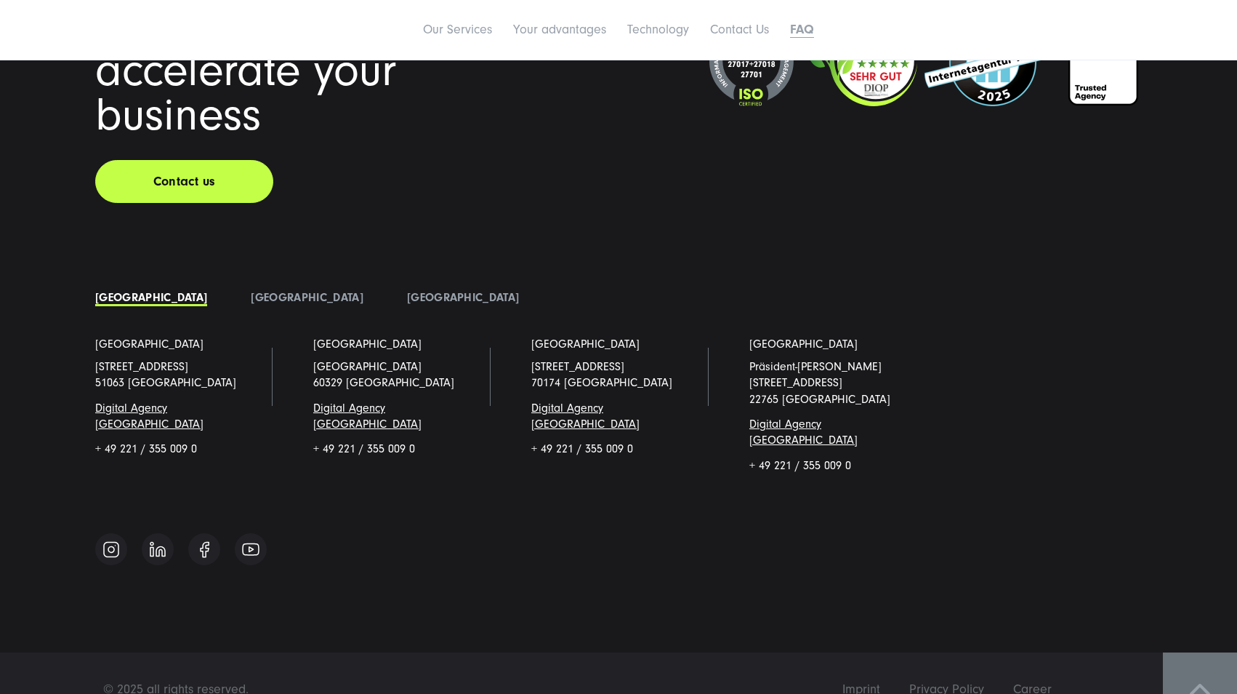
click at [1189, 662] on link at bounding box center [1200, 689] width 74 height 74
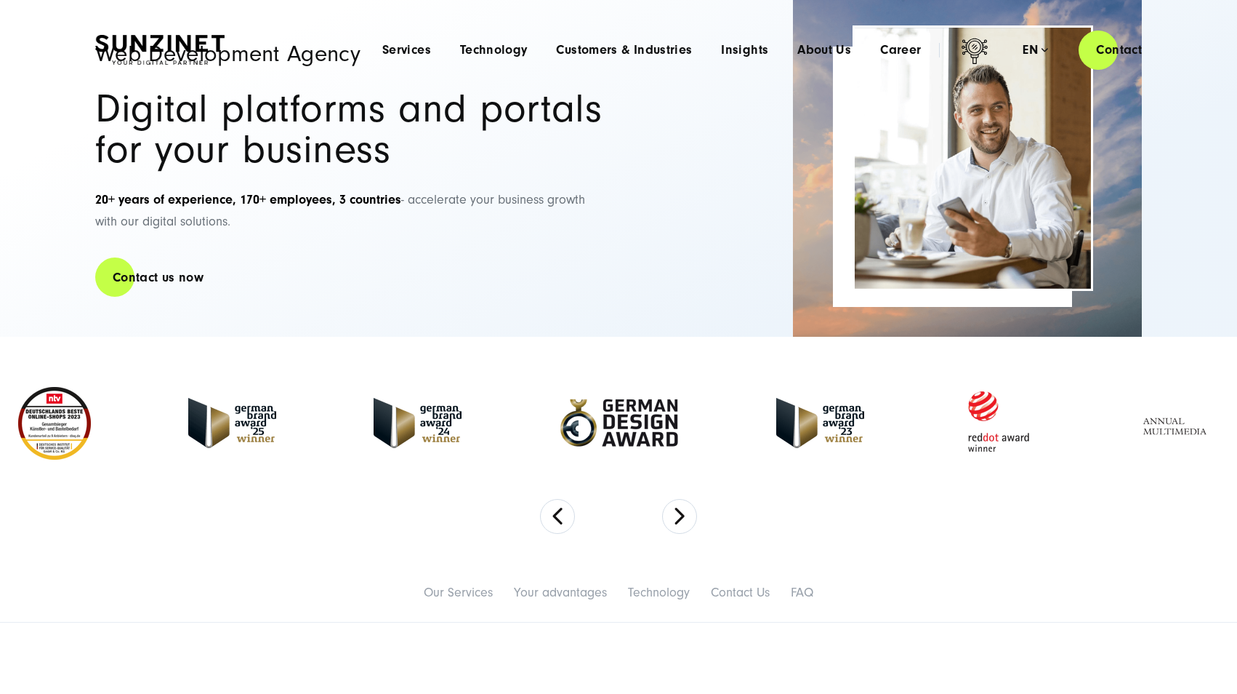
scroll to position [0, 0]
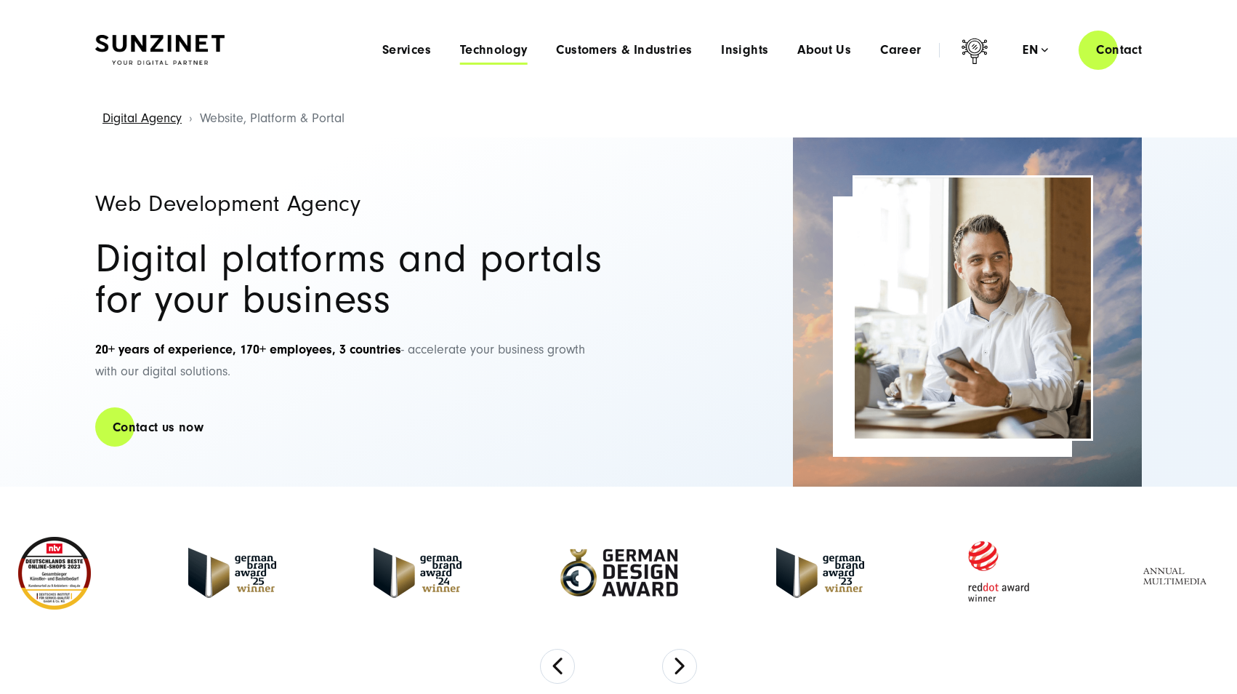
click at [502, 52] on span "Technology" at bounding box center [494, 50] width 68 height 15
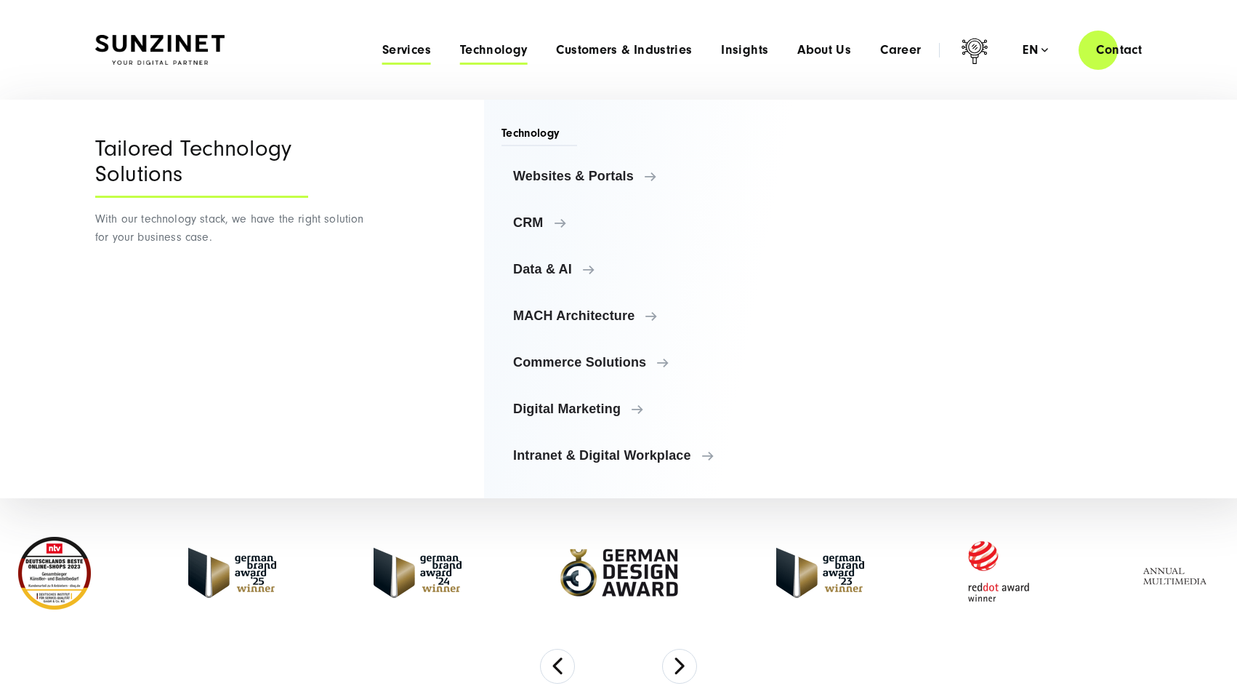
click at [406, 49] on span "Services" at bounding box center [406, 50] width 49 height 15
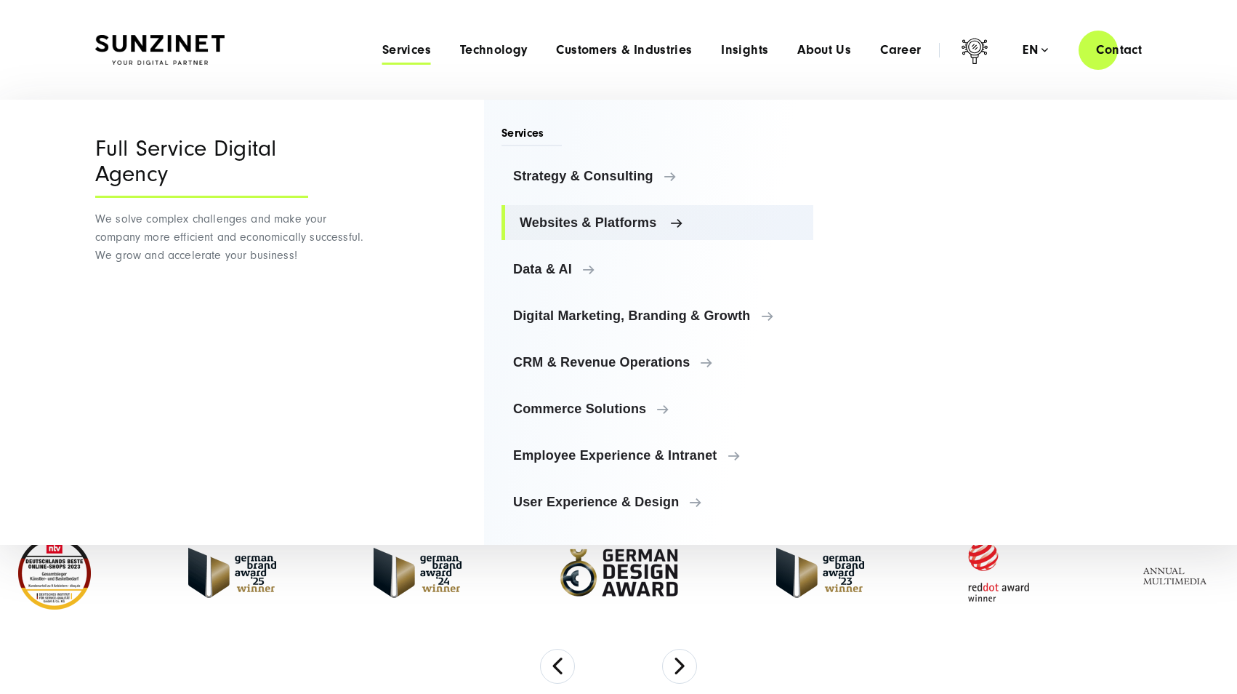
click at [601, 222] on span "Websites & Platforms" at bounding box center [661, 222] width 282 height 15
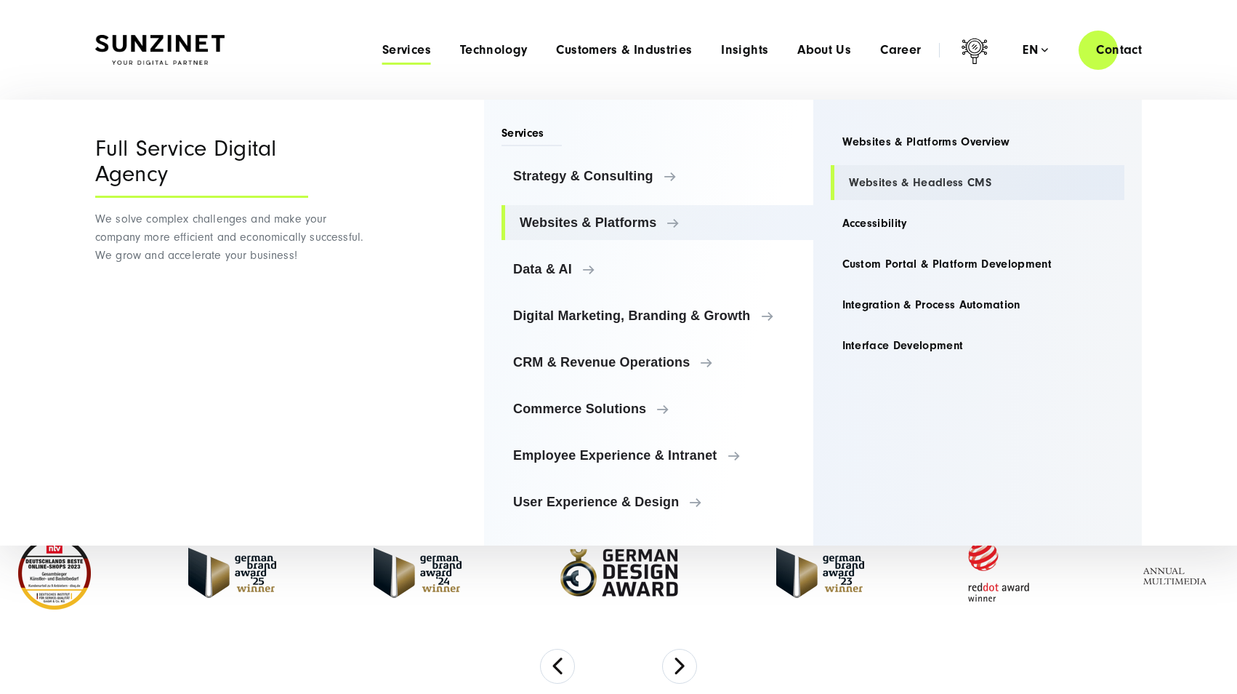
click at [889, 188] on link "Websites & Headless CMS" at bounding box center [978, 182] width 294 height 35
